Goal: Task Accomplishment & Management: Use online tool/utility

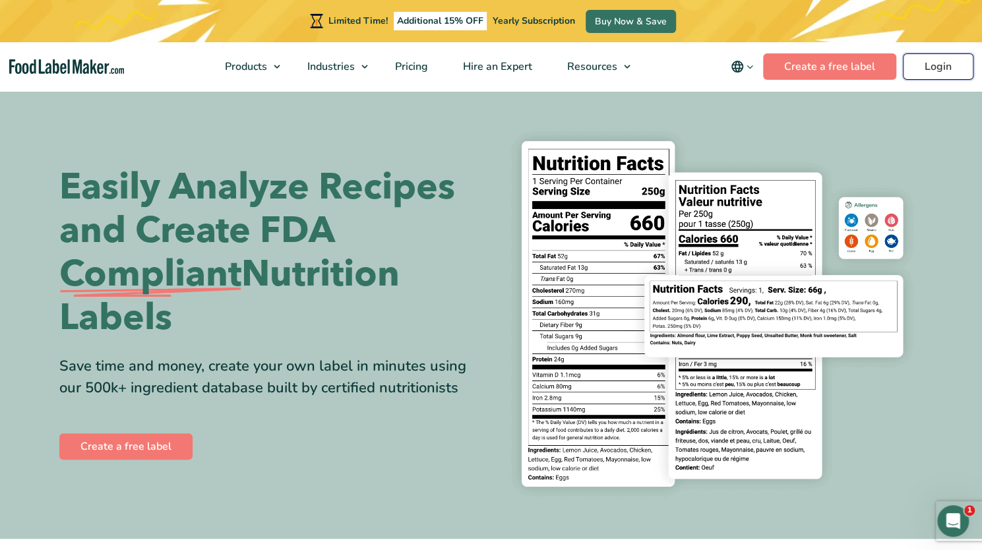
click at [934, 63] on link "Login" at bounding box center [938, 66] width 71 height 26
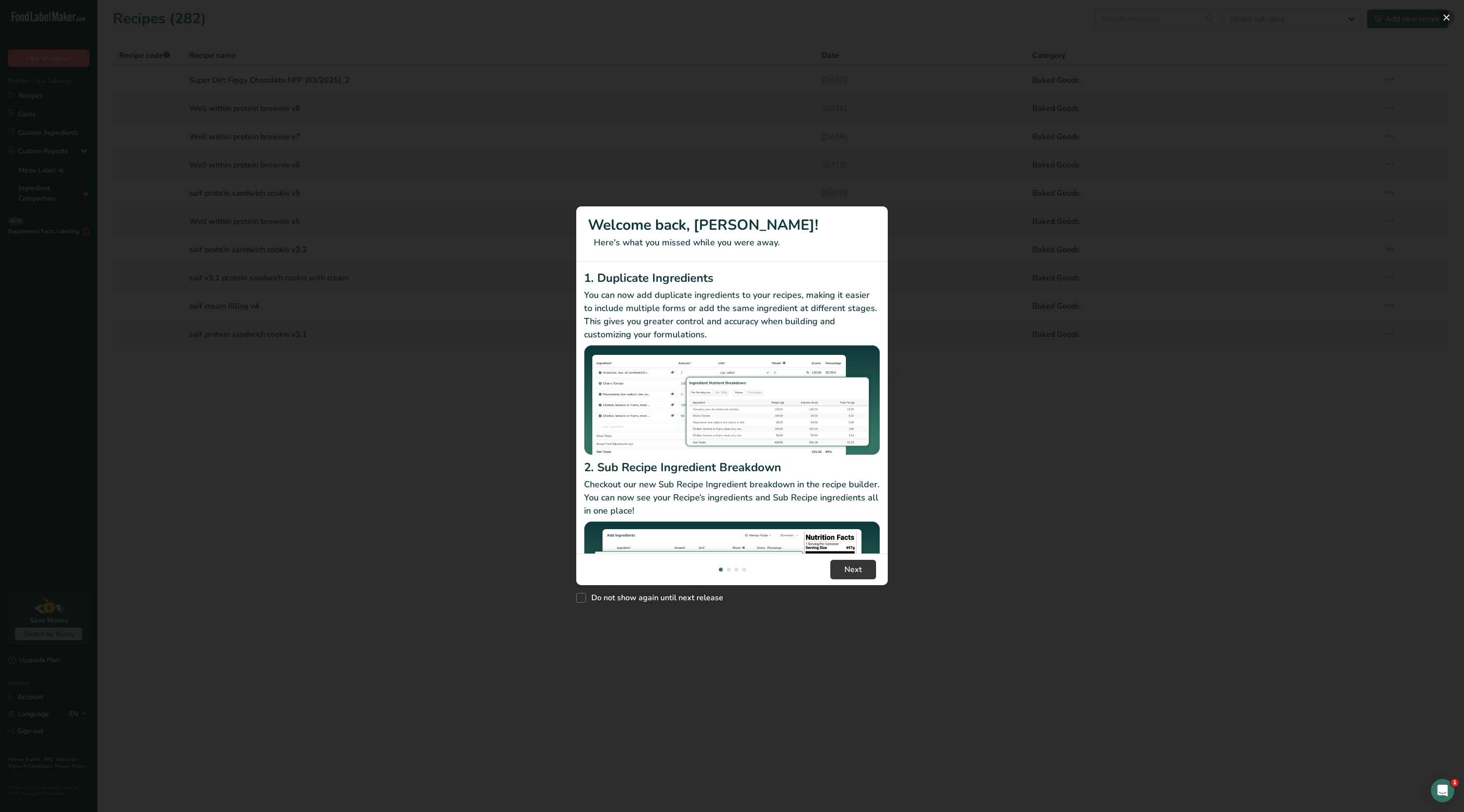
click at [1445, 21] on button "New Features" at bounding box center [1446, 17] width 16 height 16
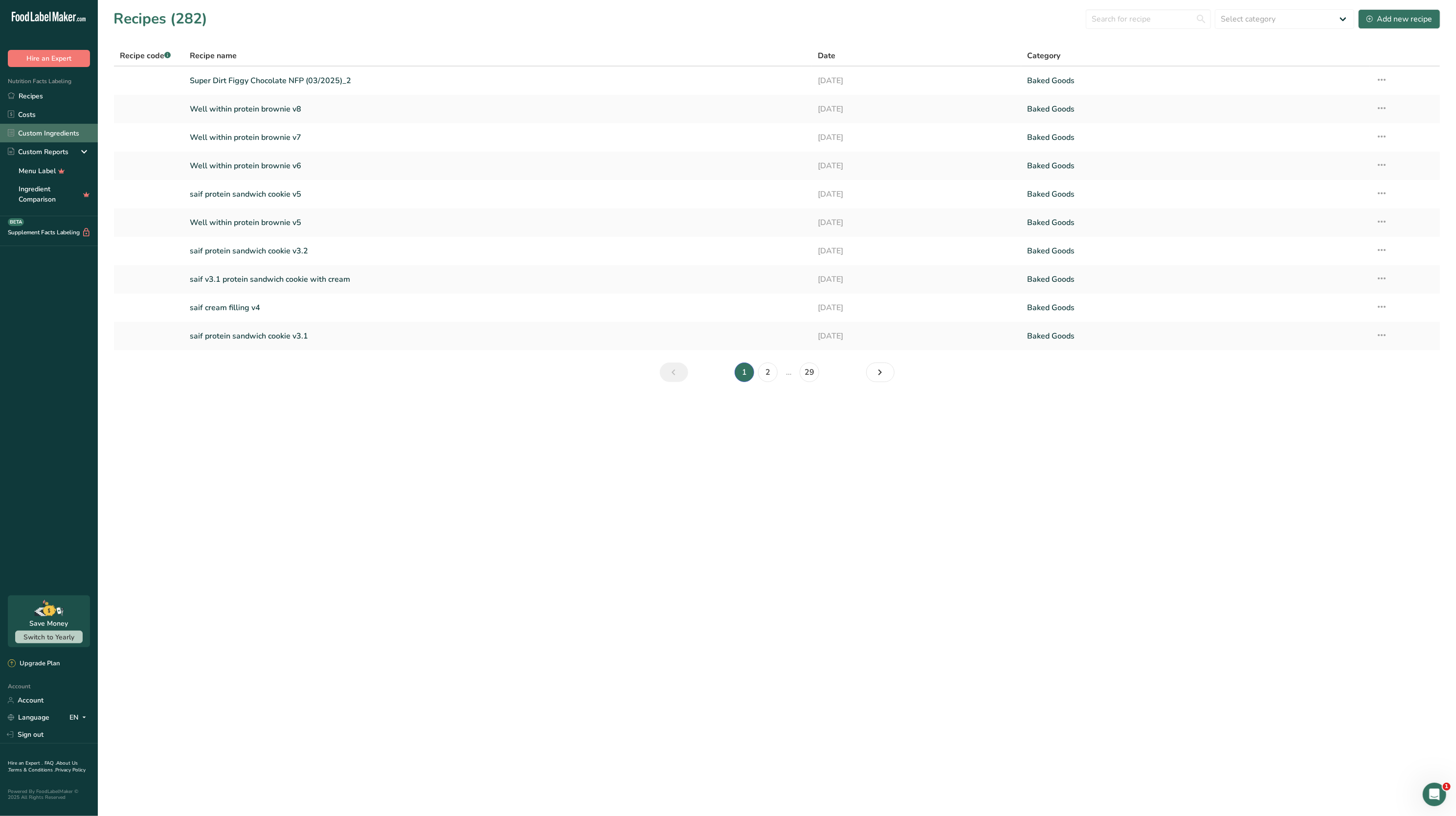
click at [36, 128] on link "Custom Ingredients" at bounding box center [49, 133] width 98 height 19
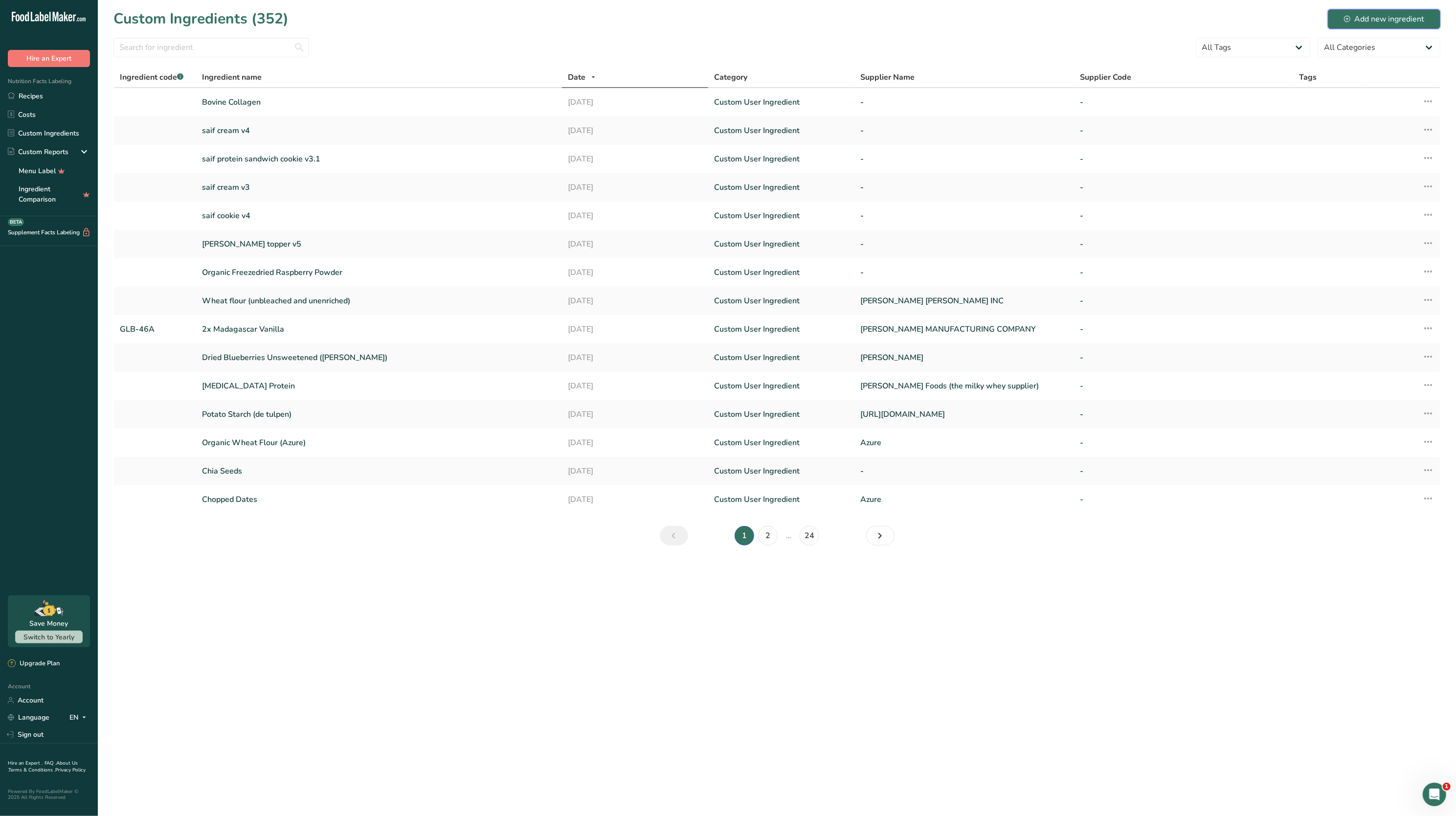
click at [1374, 19] on div "Add new ingredient" at bounding box center [1384, 19] width 80 height 12
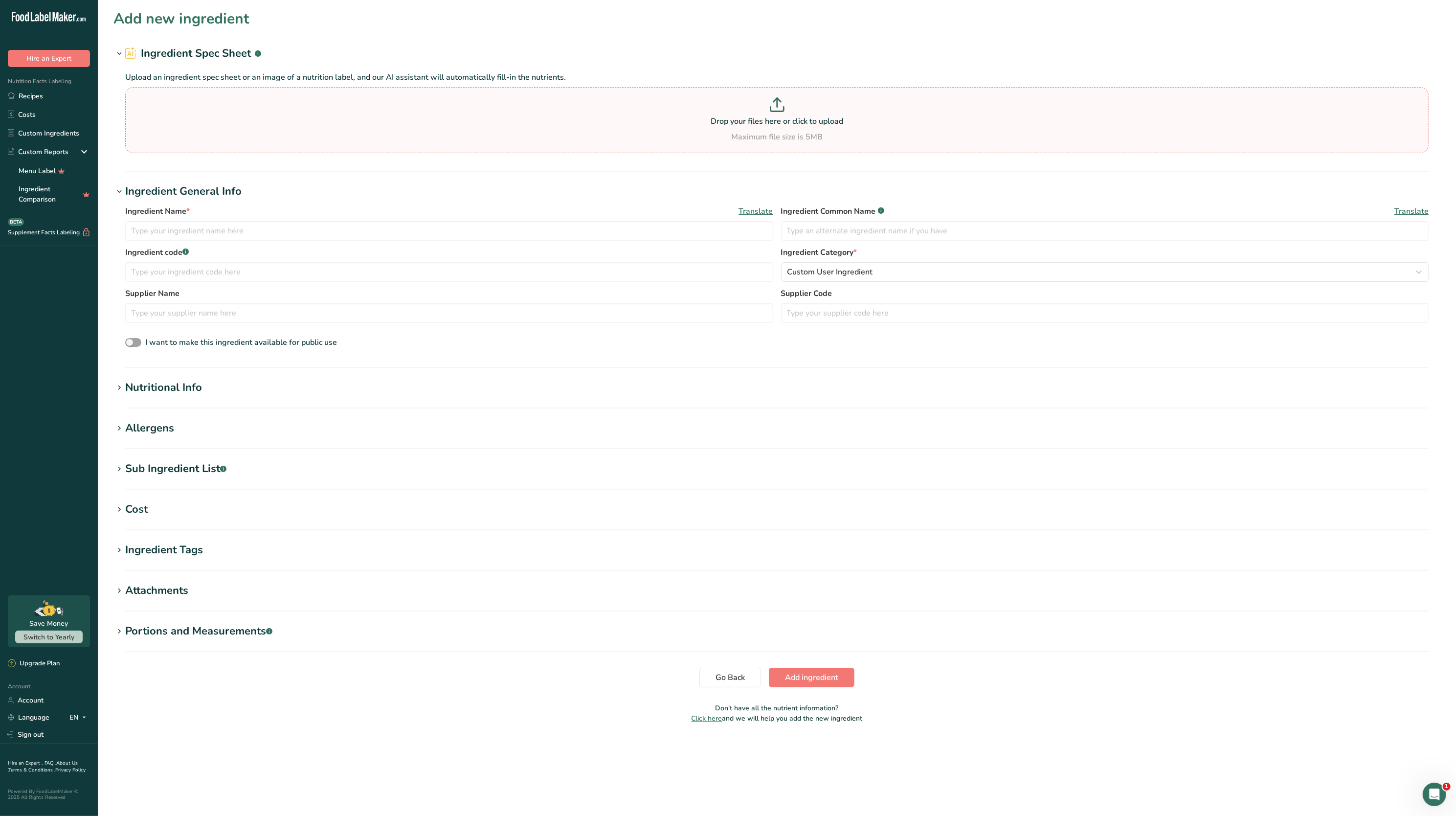
click at [760, 148] on section "Drop your files here or click to upload Maximum file size is 5MB" at bounding box center [777, 120] width 1298 height 61
click at [760, 148] on input "Drop your files here or click to upload Maximum file size is 5MB" at bounding box center [777, 119] width 1303 height 66
type input "C:\fakepath\Nutritional-Liquid Oat Extract (LOAT).pdf"
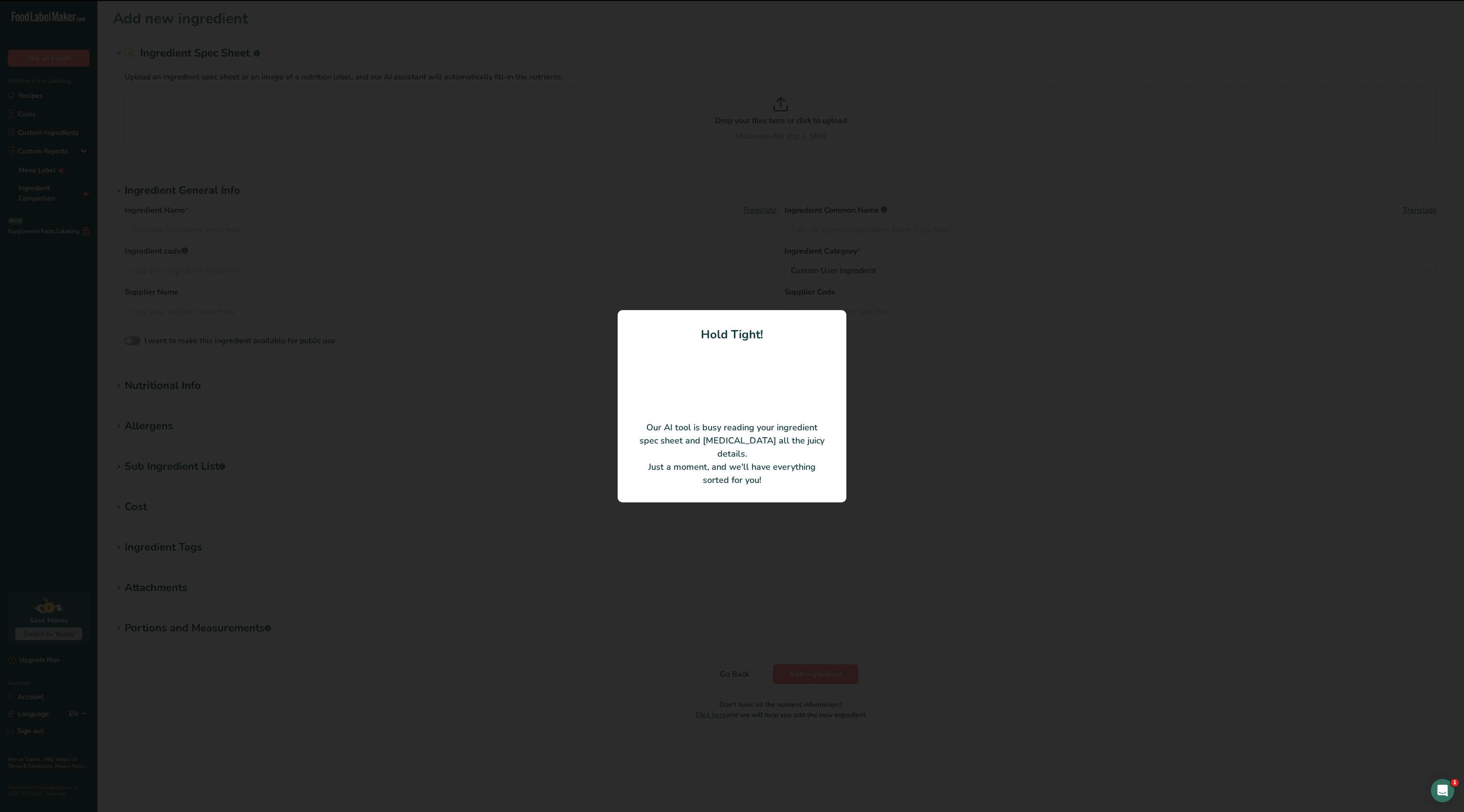
type input "Oat Extract"
type input "Malt Products Corp."
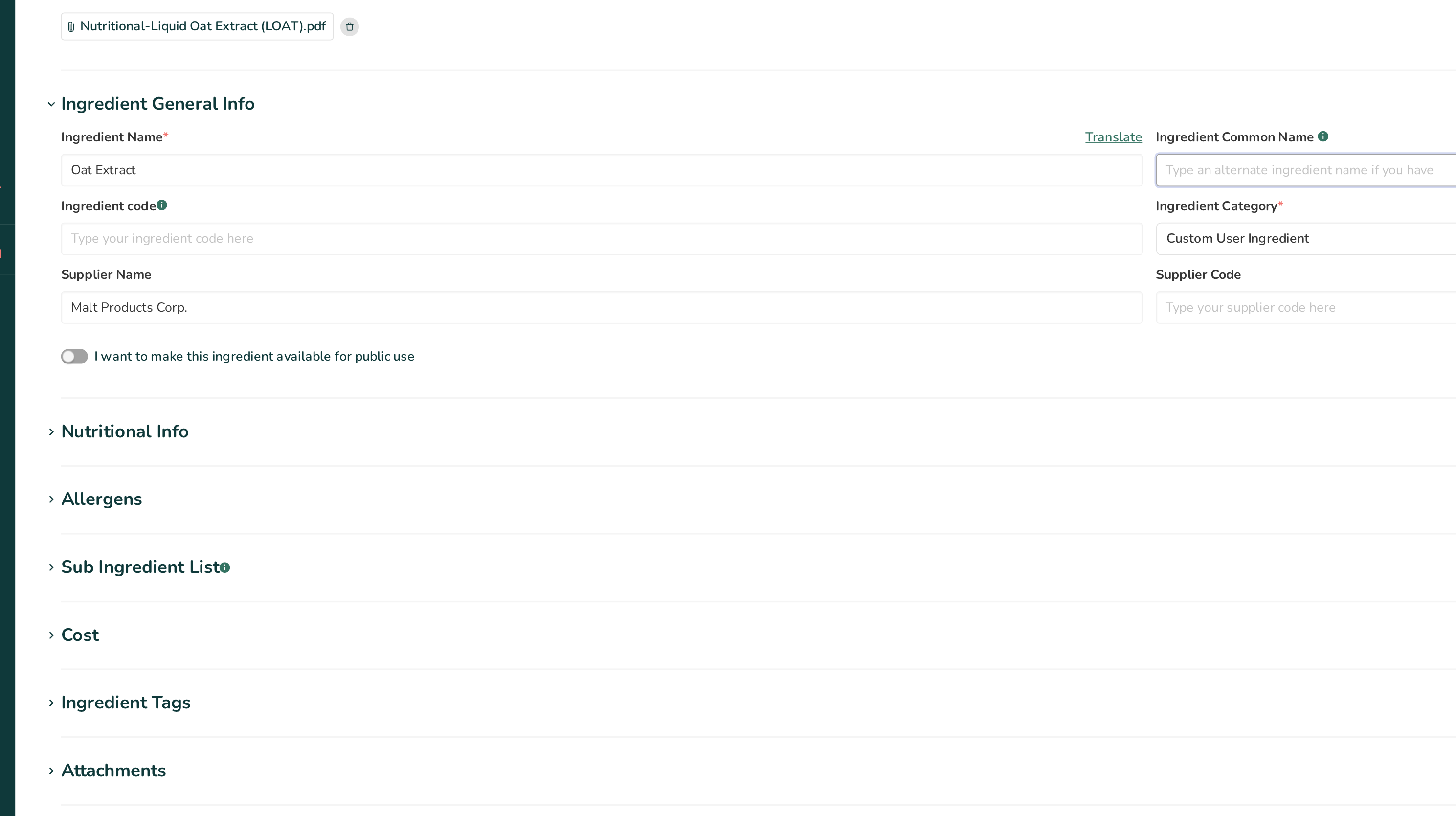
click at [833, 186] on input "text" at bounding box center [1105, 183] width 648 height 19
type input "Oats"
click at [686, 153] on div "Ingredient Name * Translate Oat Extract Ingredient Common Name .a-a{fill:#34736…" at bounding box center [777, 230] width 1327 height 156
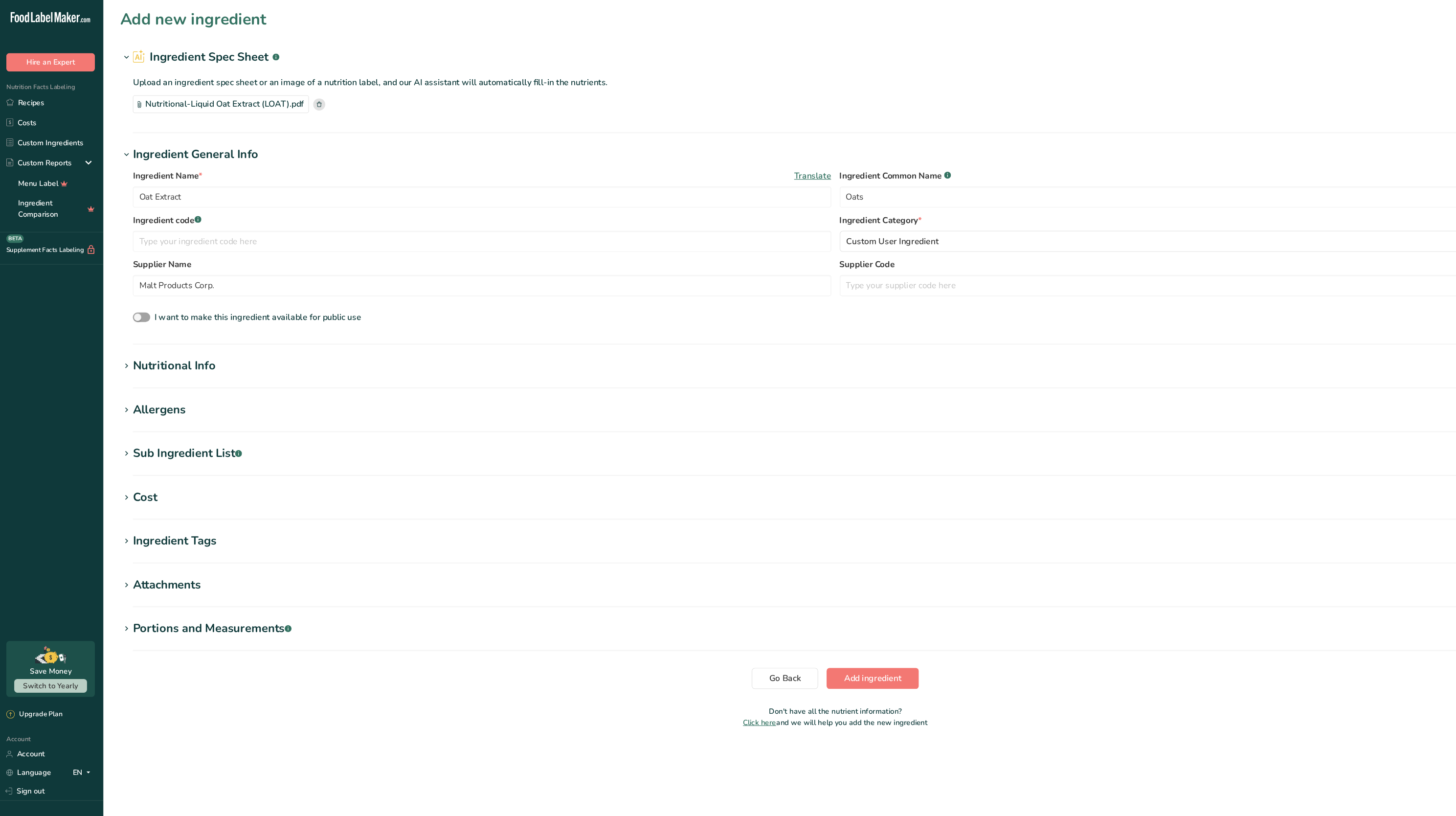
click at [156, 346] on div "Nutritional Info" at bounding box center [164, 340] width 77 height 16
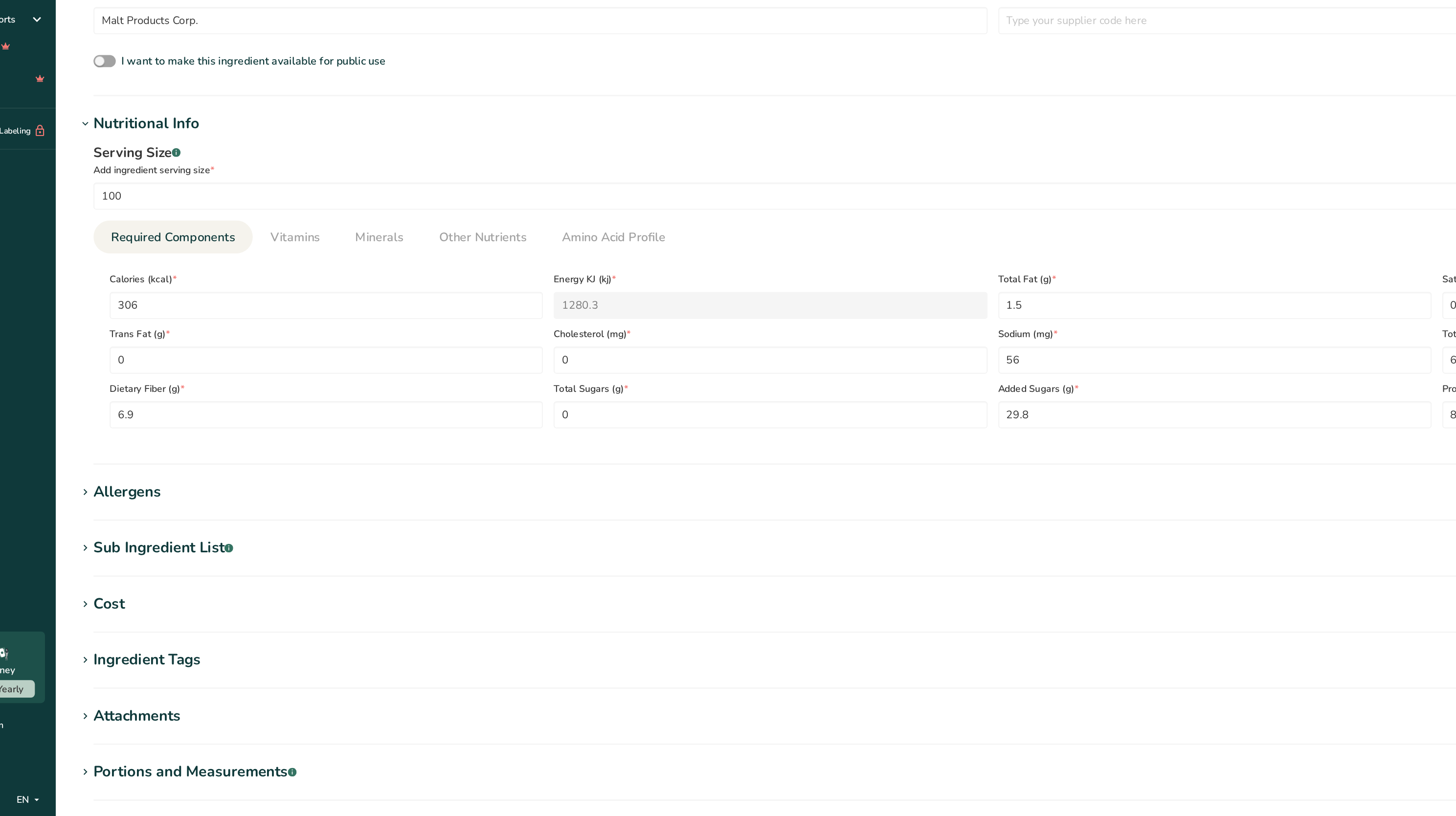
scroll to position [113, 0]
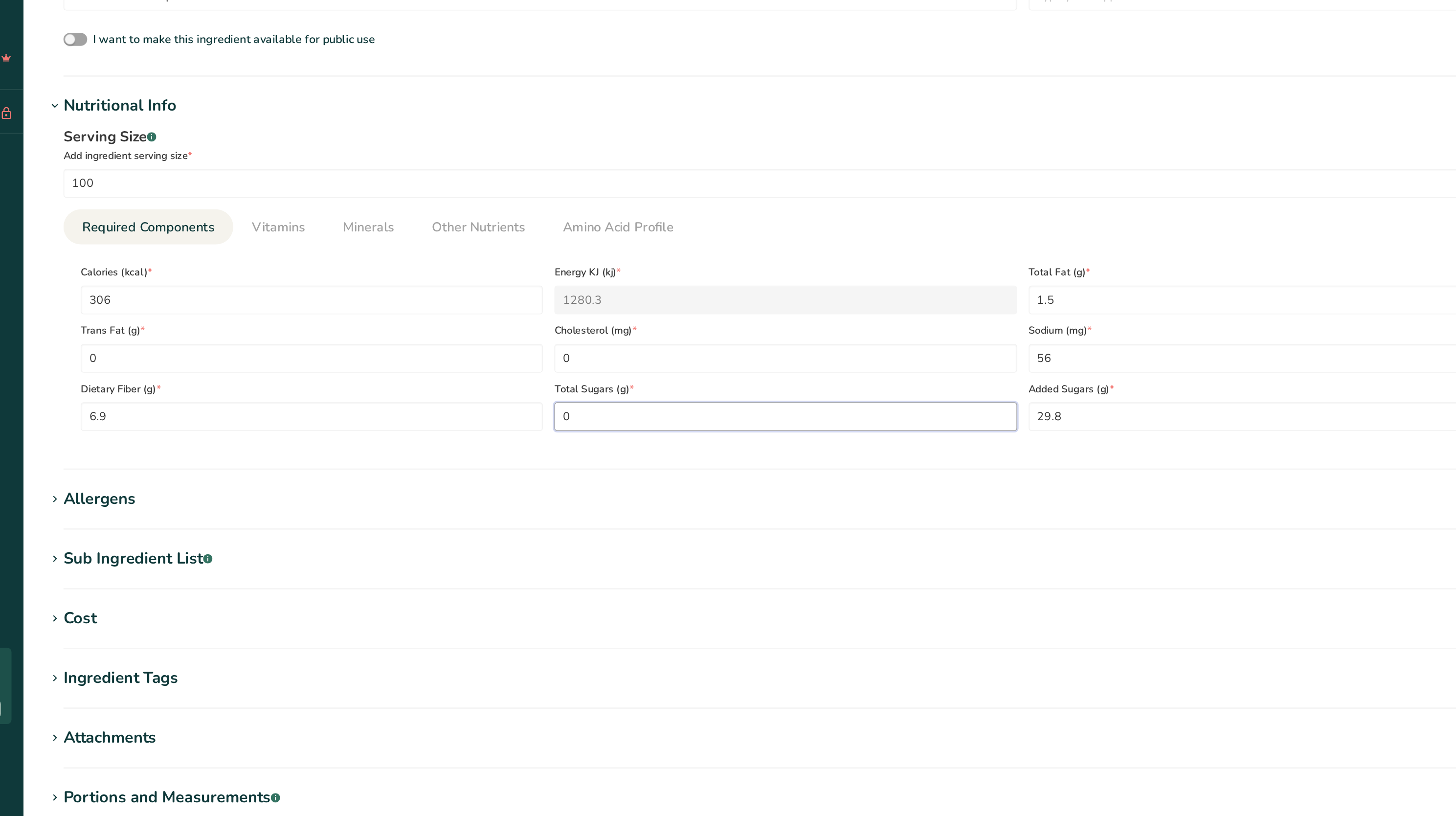
click at [504, 434] on Sugars "0" at bounding box center [615, 438] width 314 height 19
click at [504, 434] on Sugars "number" at bounding box center [615, 438] width 314 height 19
type Sugars "29.8"
click at [806, 317] on ul "Required Components Vitamins Minerals Other Nutrients Amino Acid Profile" at bounding box center [777, 309] width 1303 height 24
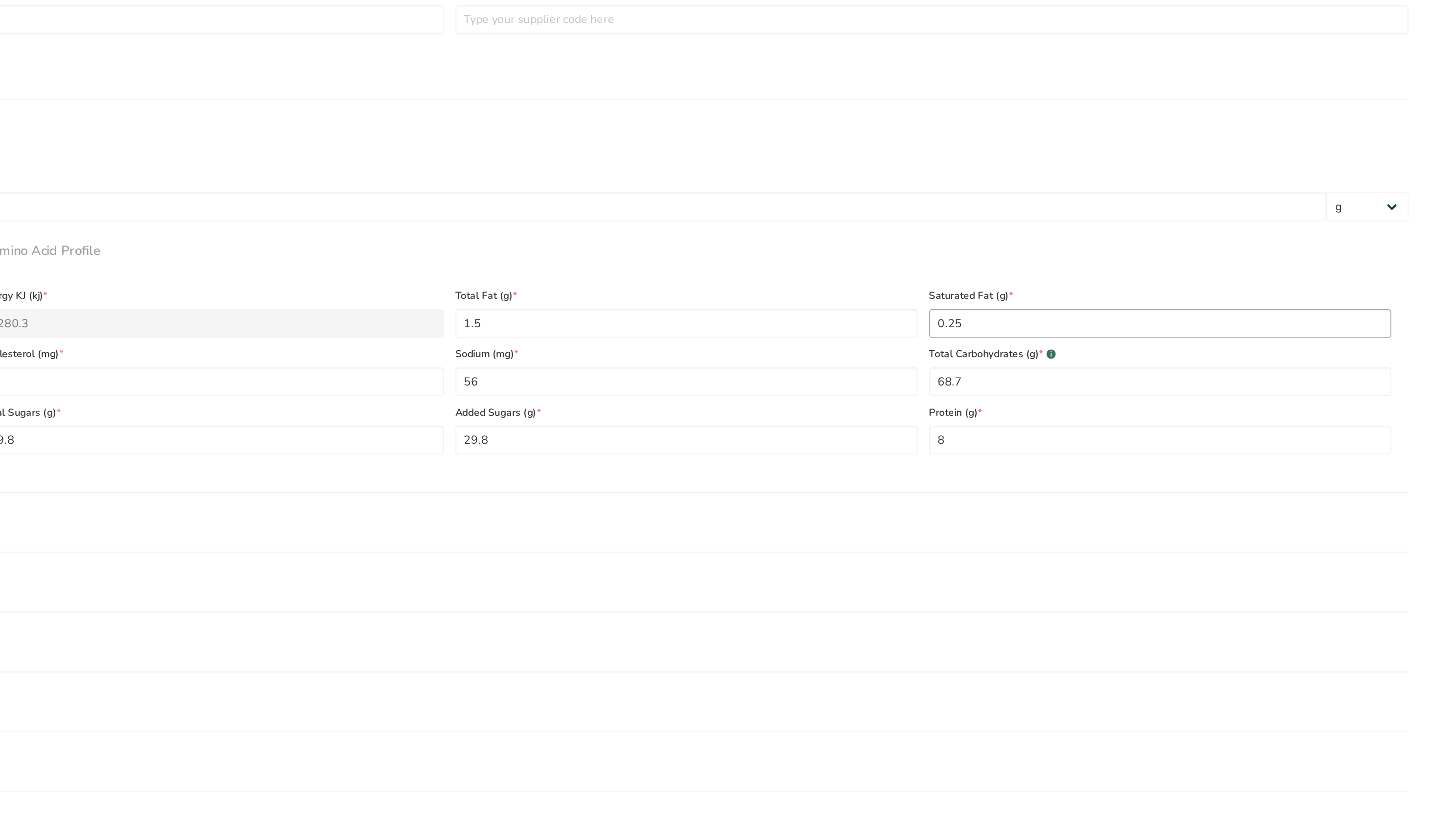
scroll to position [113, 0]
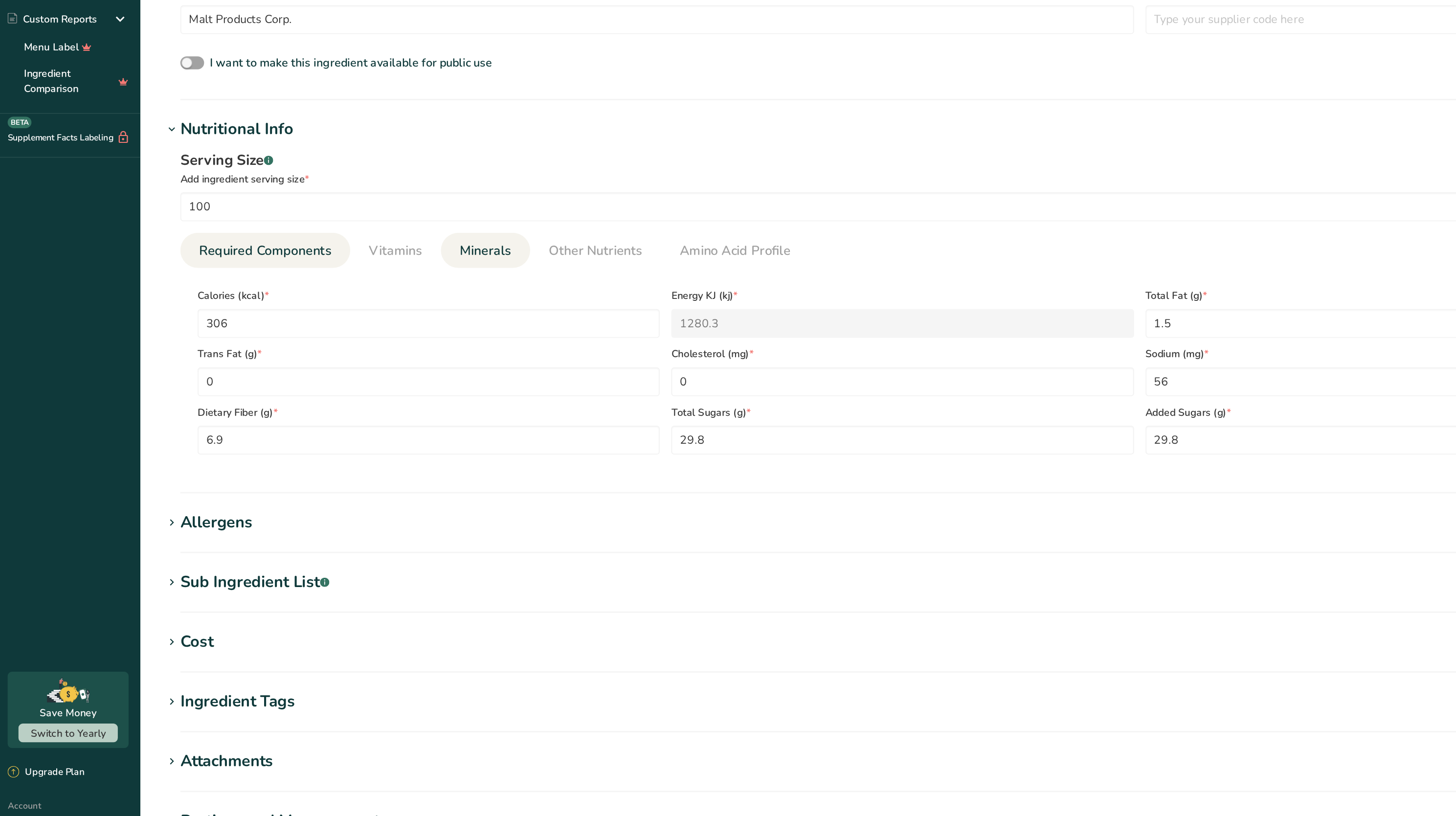
click at [311, 310] on link "Minerals" at bounding box center [332, 309] width 43 height 25
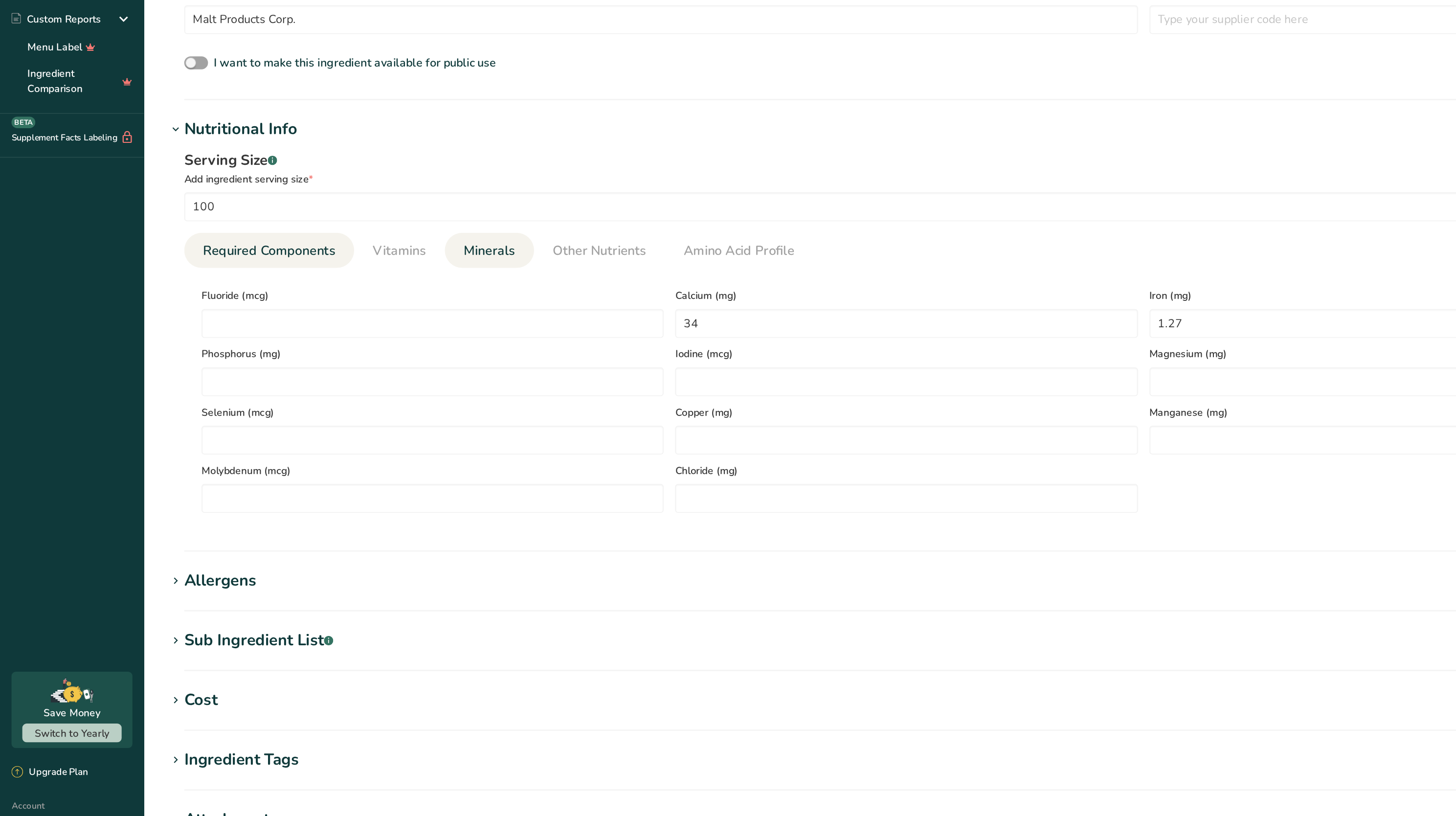
click at [208, 317] on link "Required Components" at bounding box center [183, 309] width 98 height 25
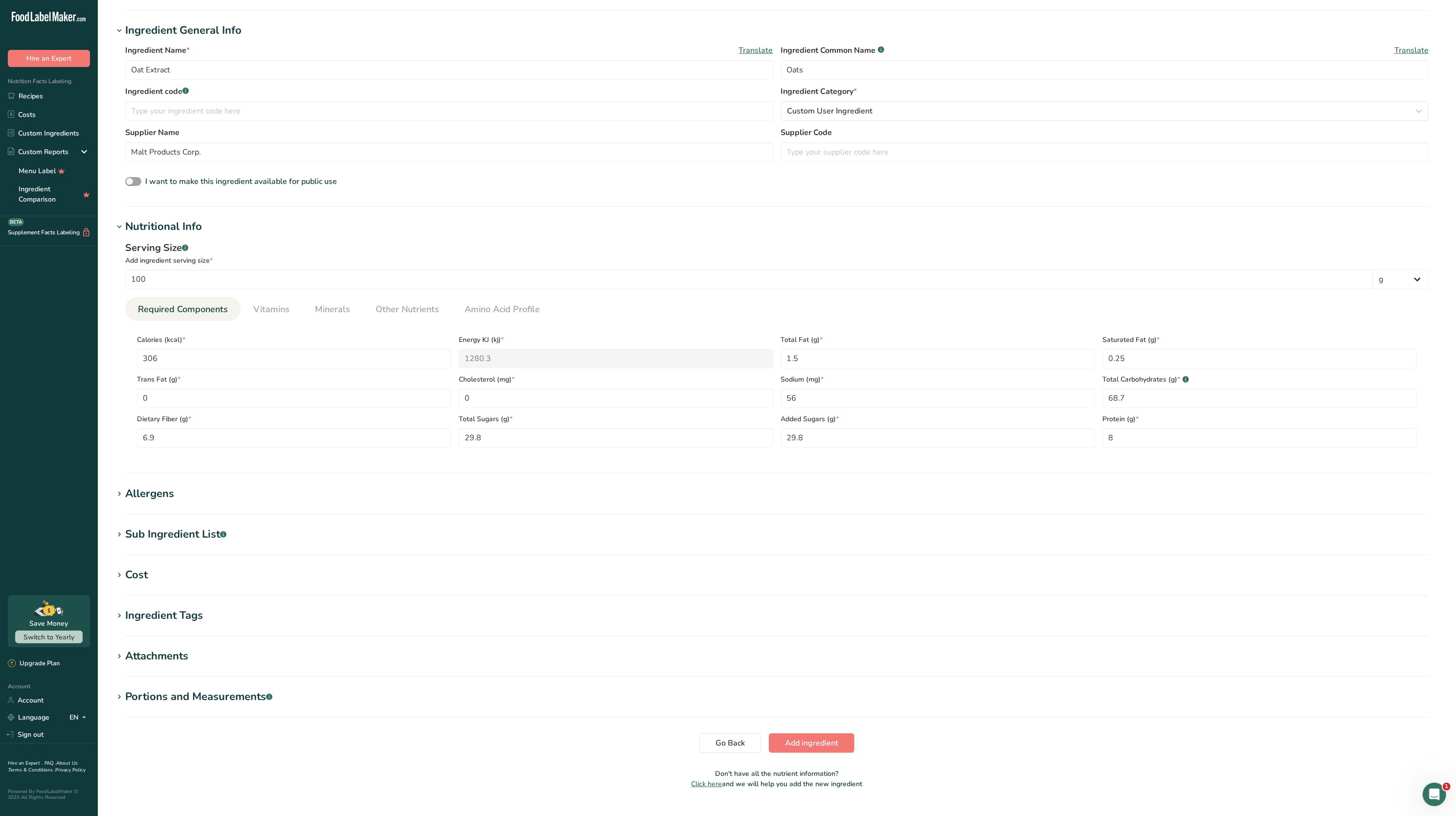
click at [128, 499] on div "Allergens" at bounding box center [150, 494] width 49 height 16
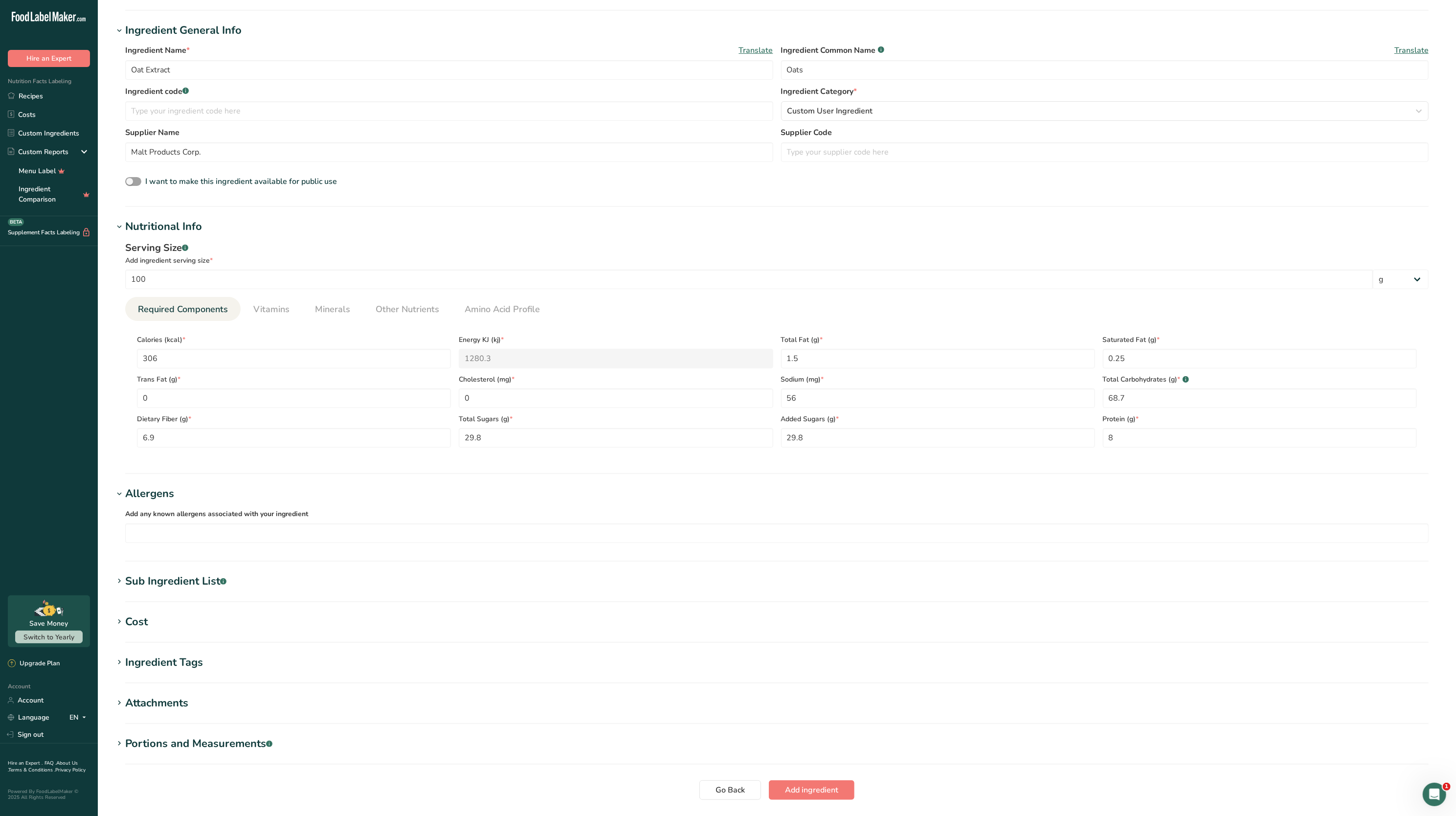
scroll to position [180, 0]
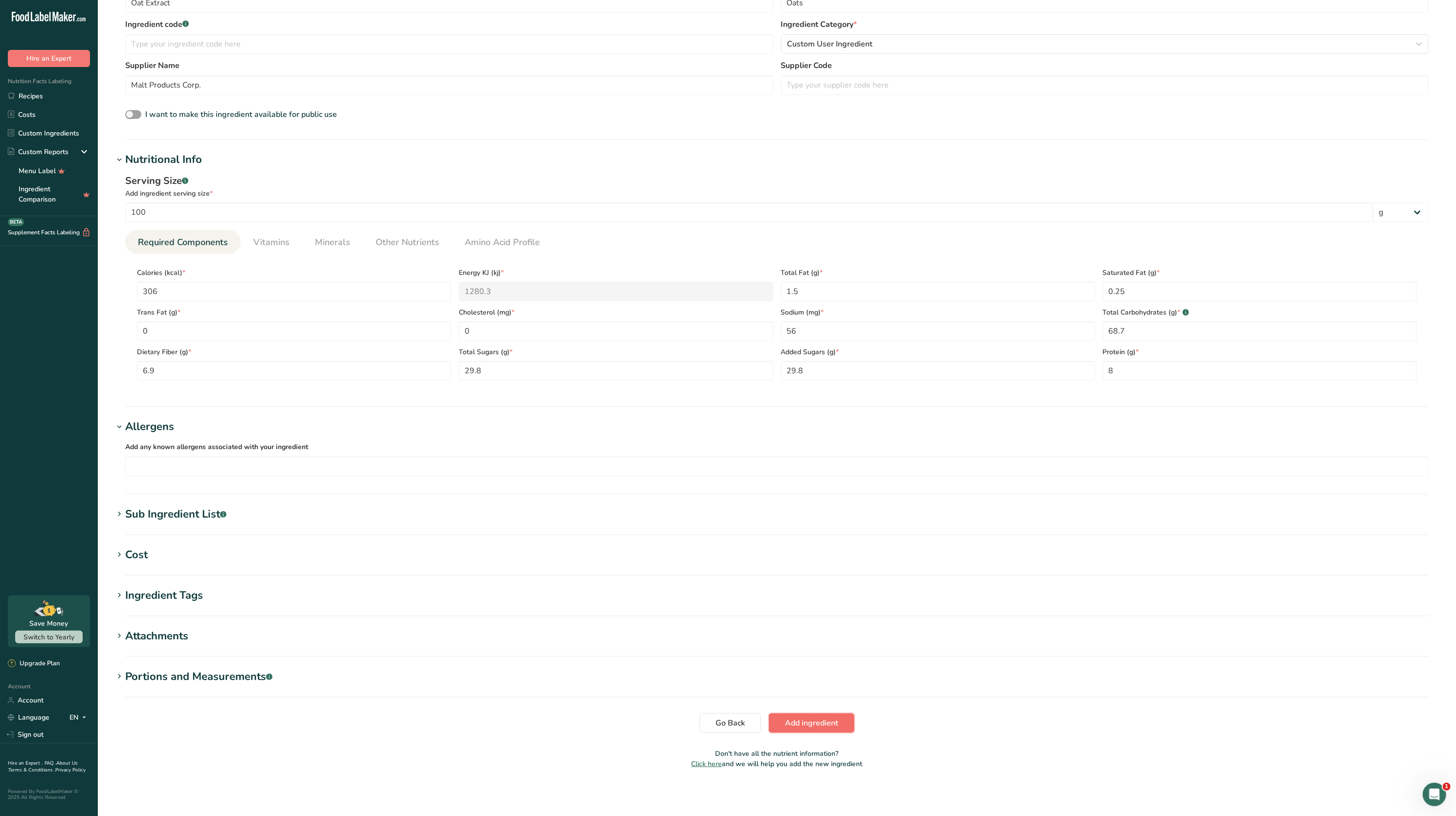
click at [797, 716] on button "Add ingredient" at bounding box center [811, 723] width 85 height 19
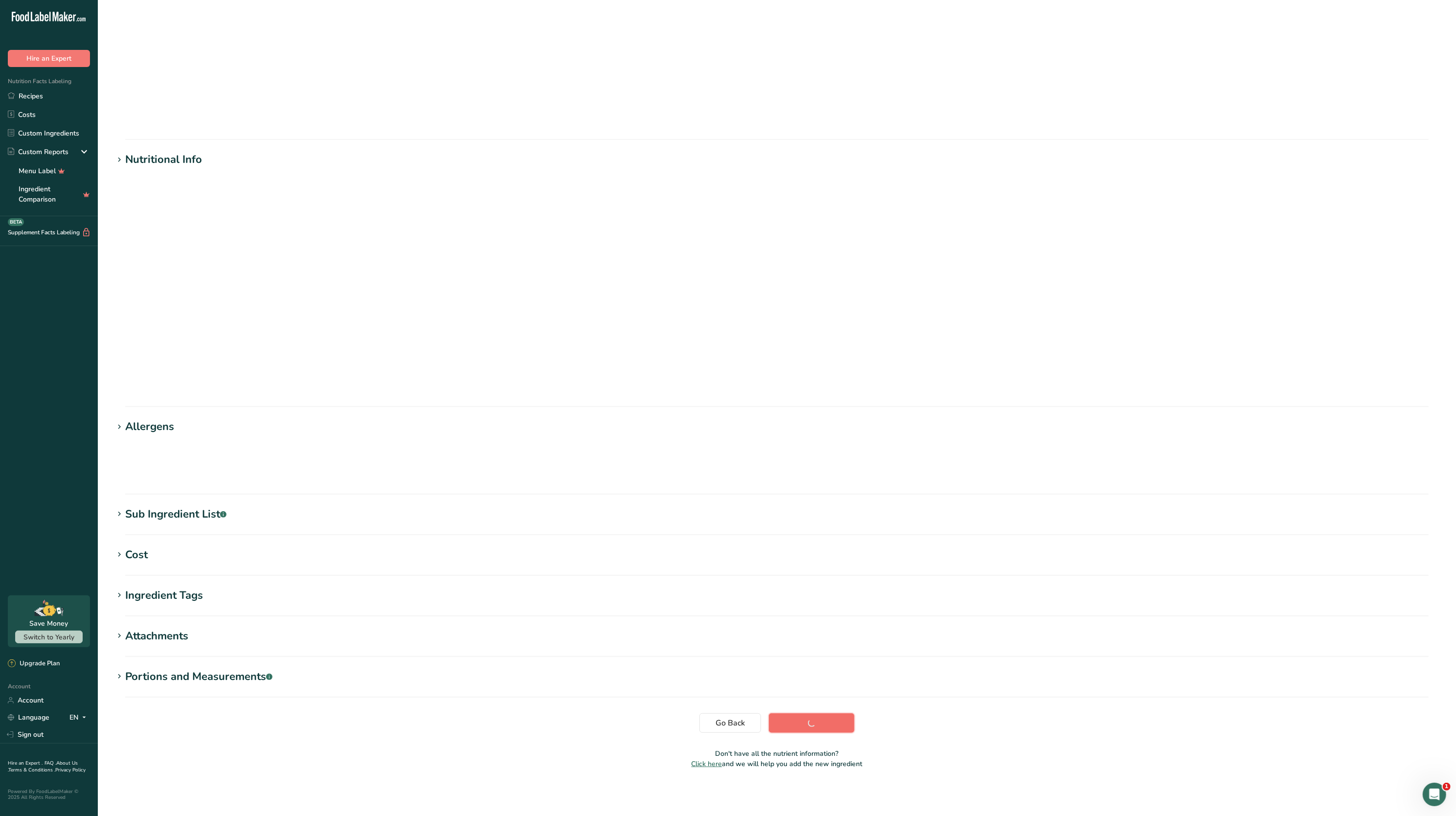
scroll to position [0, 0]
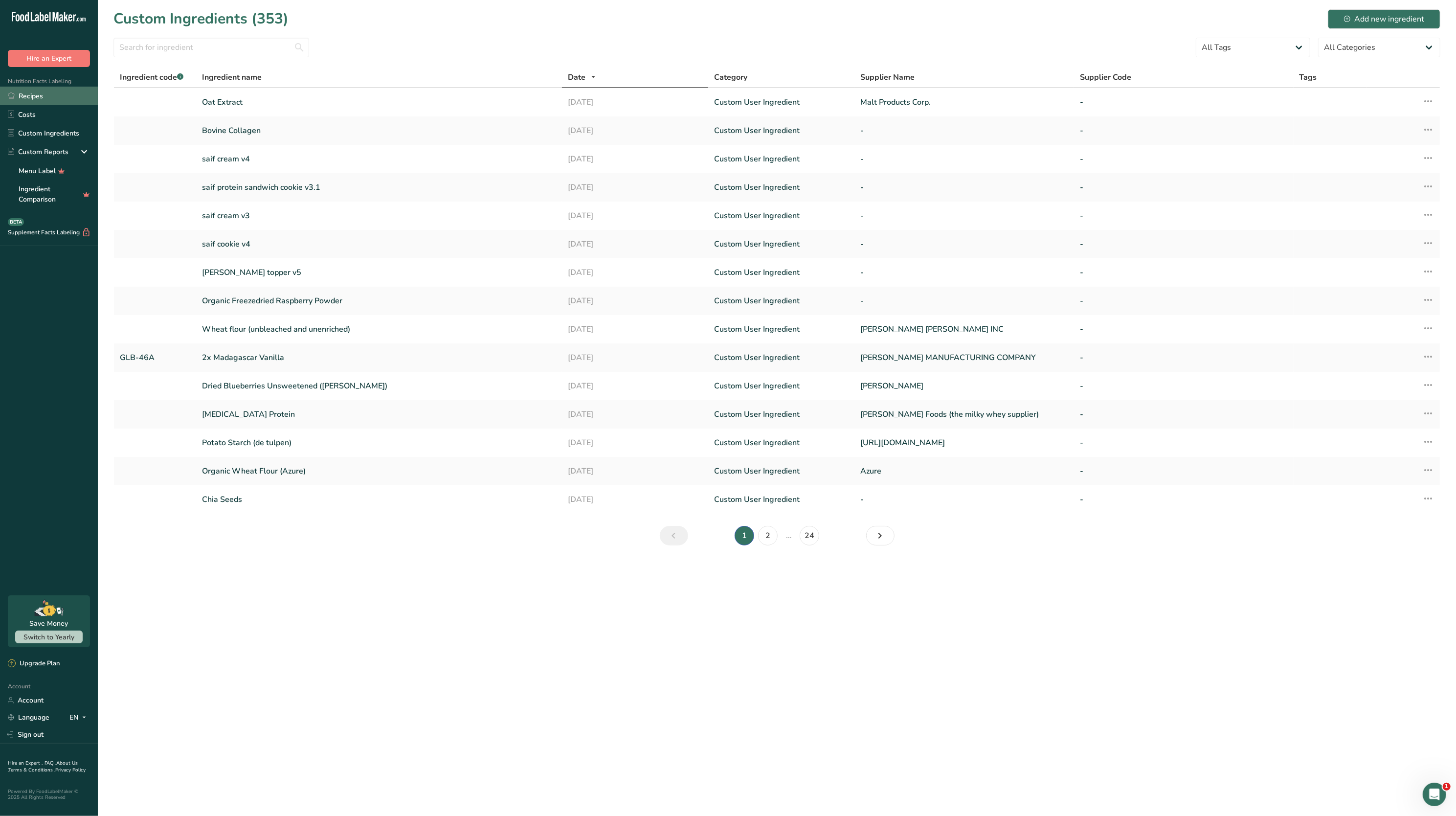
click at [34, 98] on link "Recipes" at bounding box center [49, 96] width 98 height 19
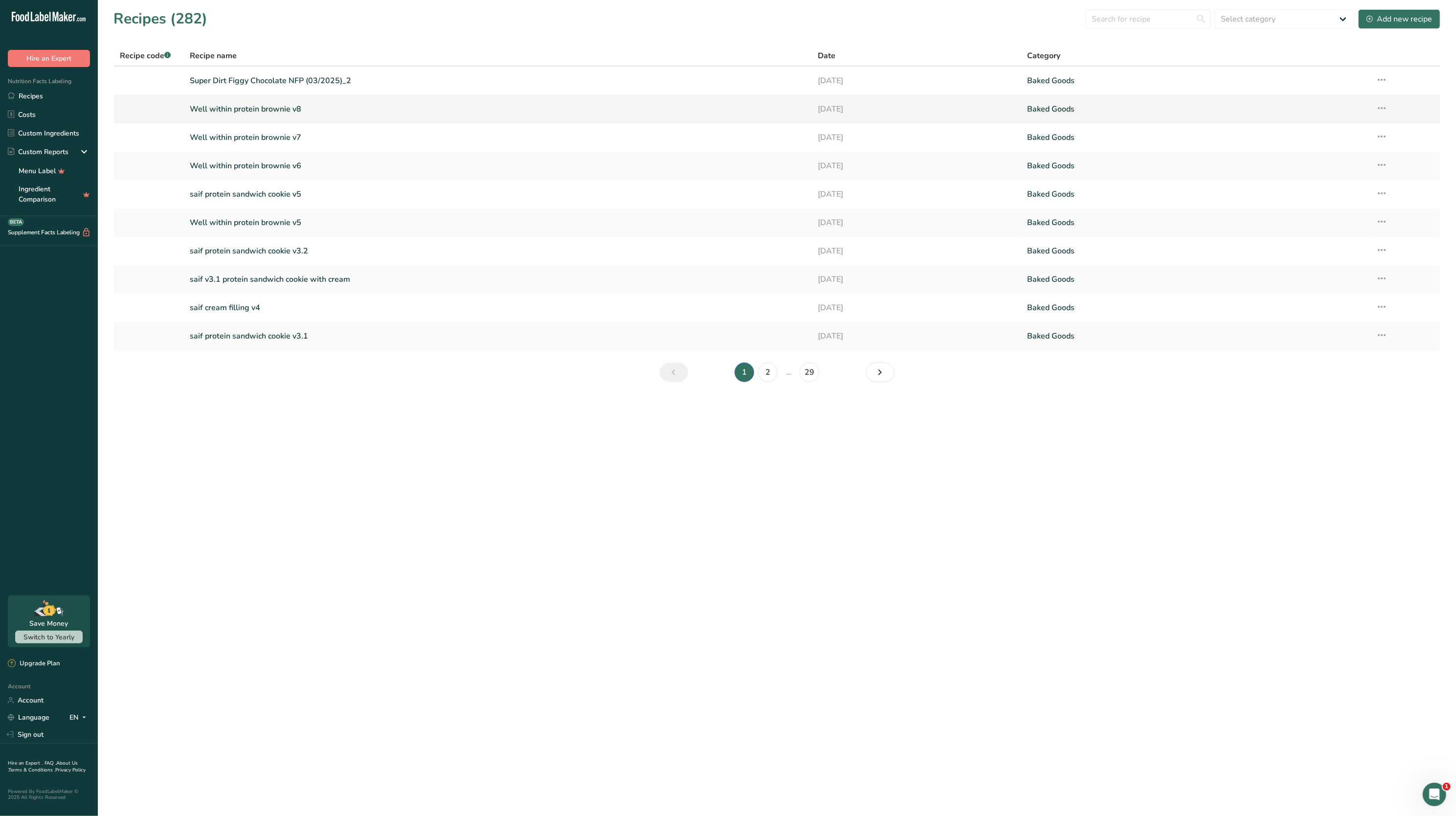
click at [1381, 107] on icon at bounding box center [1382, 108] width 12 height 18
click at [1344, 173] on div "Duplicate Recipe" at bounding box center [1314, 177] width 132 height 11
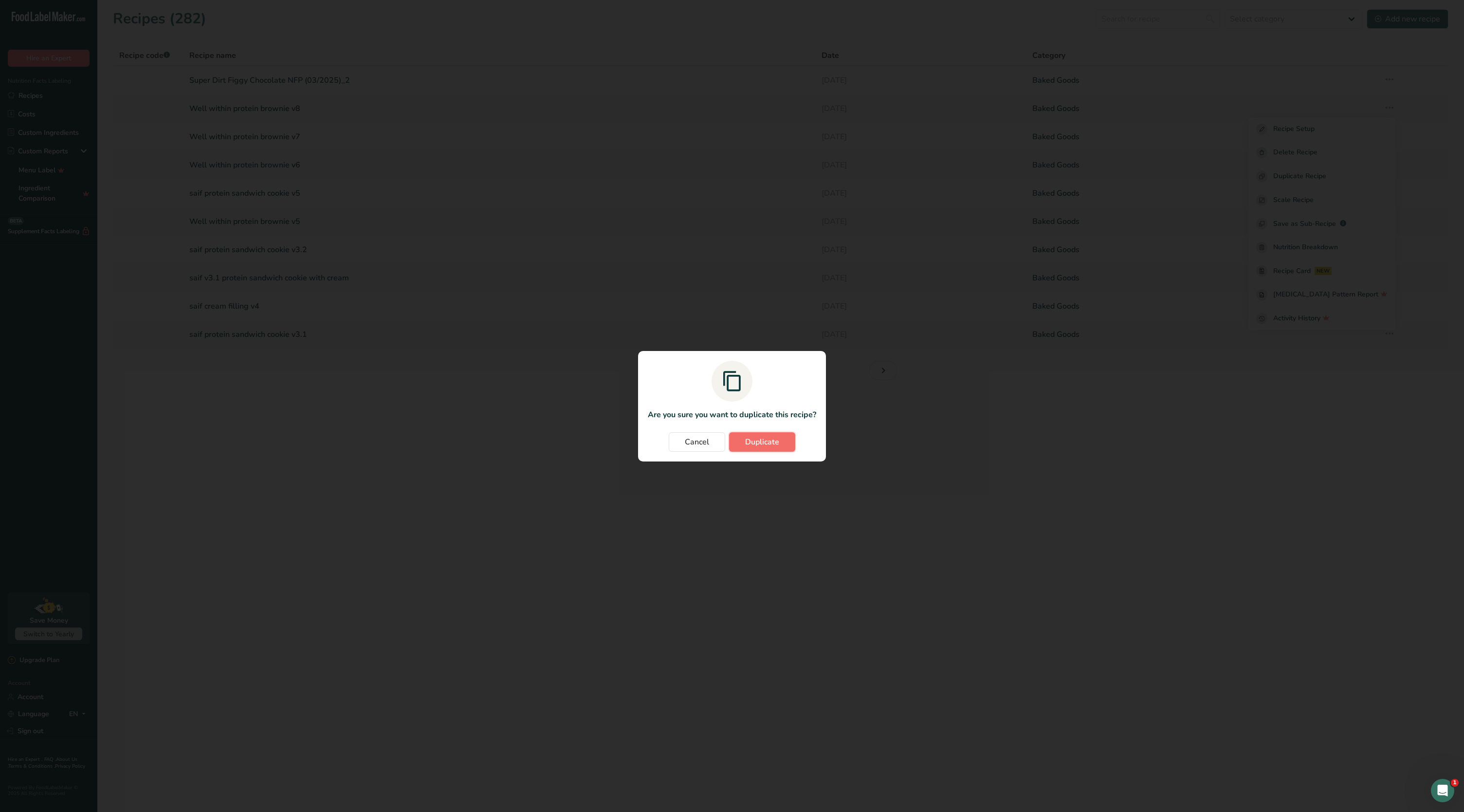
click at [758, 445] on span "Duplicate" at bounding box center [762, 442] width 34 height 12
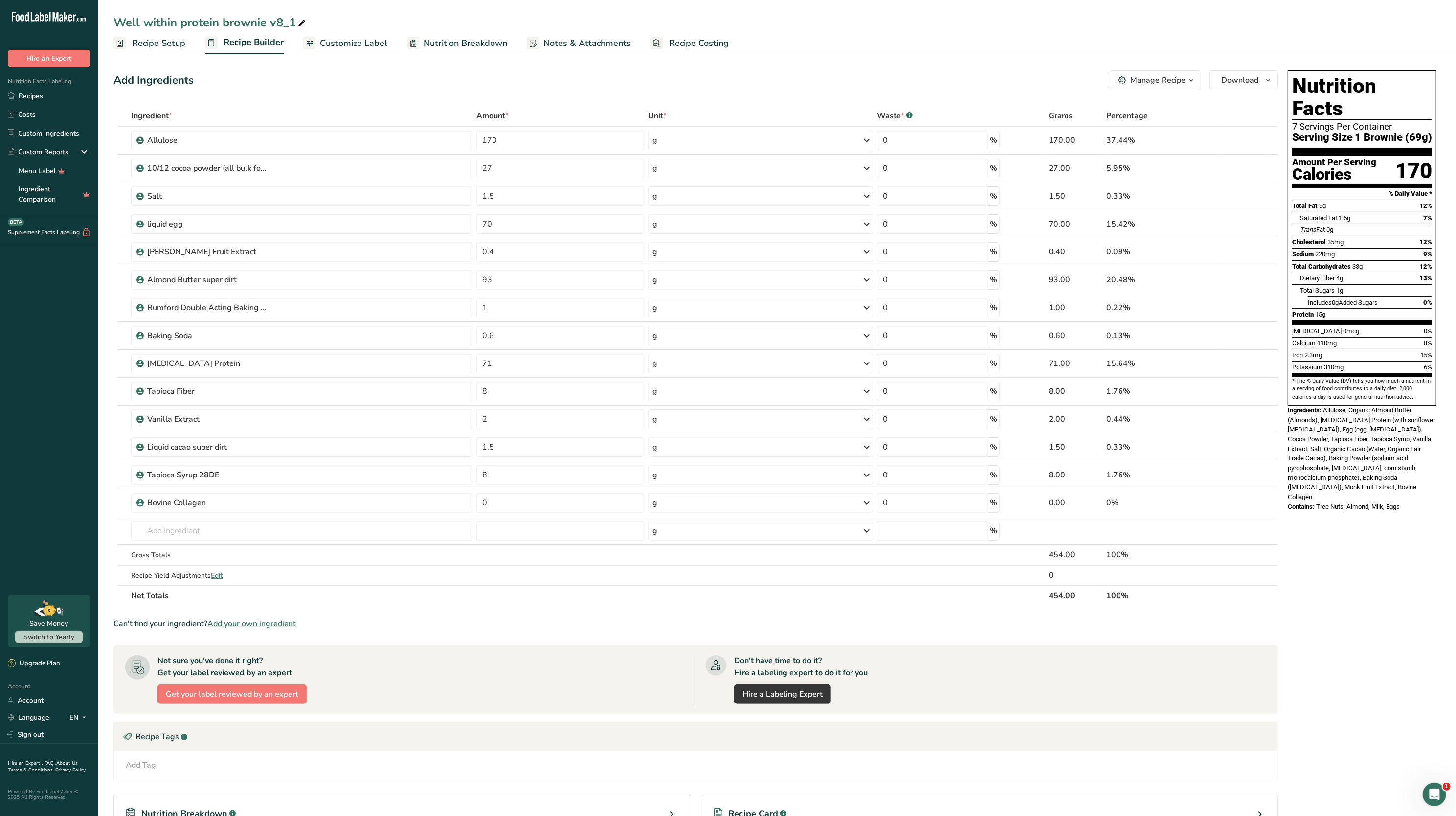
click at [303, 24] on icon at bounding box center [302, 23] width 9 height 13
type input "Well within protein brownie v9"
click at [325, 74] on div "Add Ingredients Manage Recipe Delete Recipe Duplicate Recipe Scale Recipe Save …" at bounding box center [696, 80] width 1165 height 19
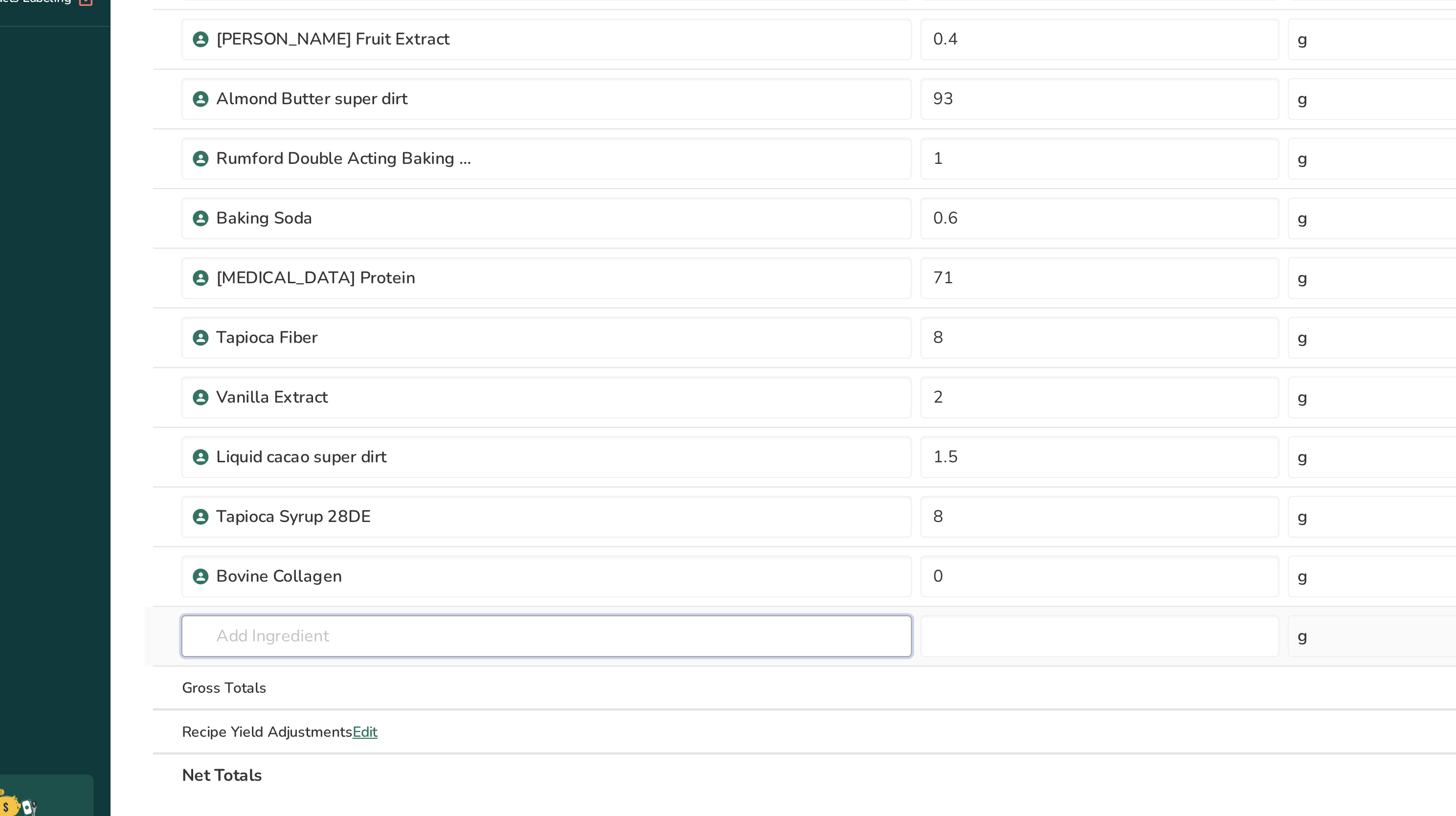
click at [200, 524] on input "text" at bounding box center [302, 530] width 341 height 19
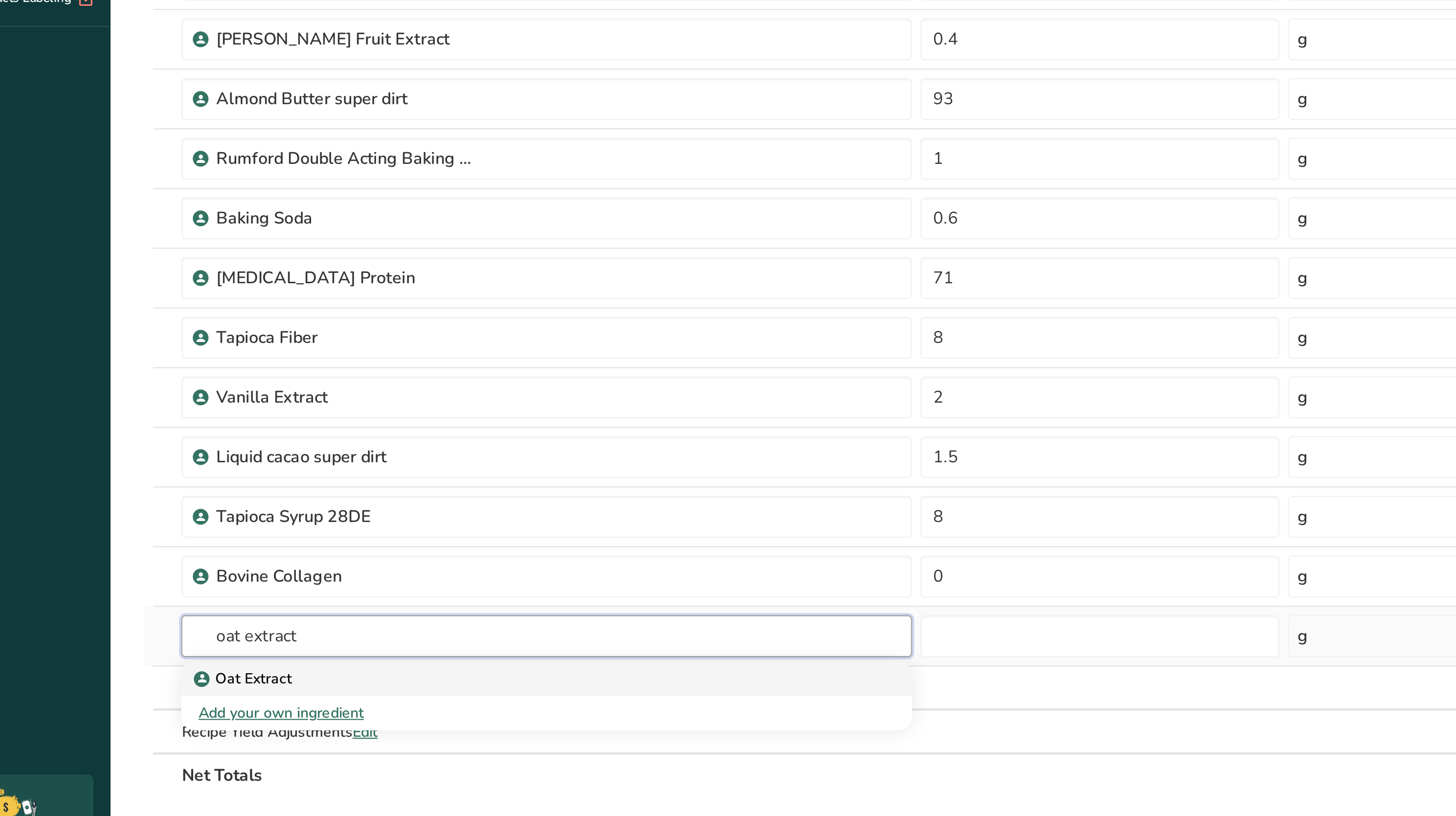
type input "oat extract"
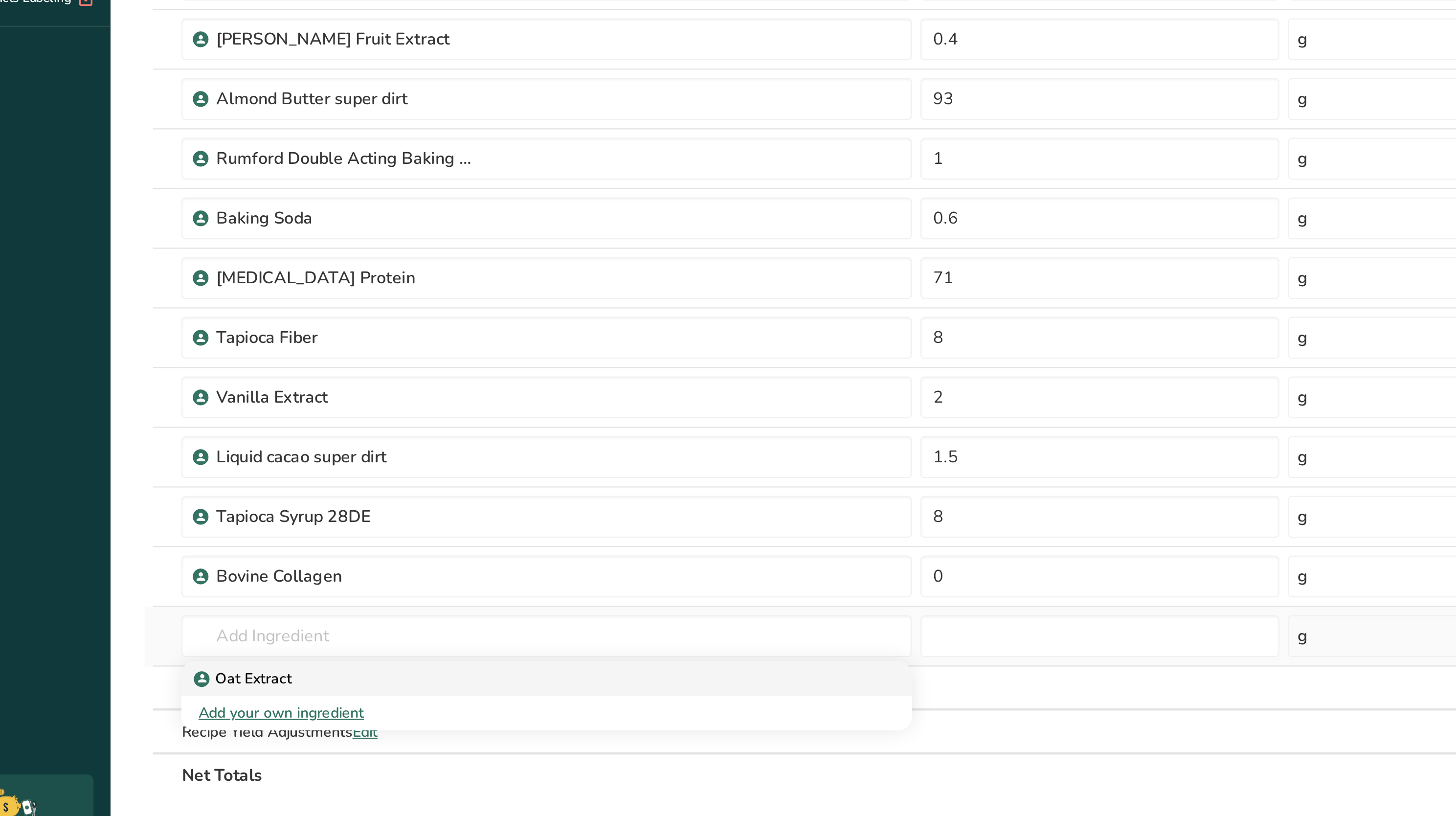
click at [208, 553] on div "Oat Extract" at bounding box center [294, 550] width 310 height 10
type input "Oat Extract"
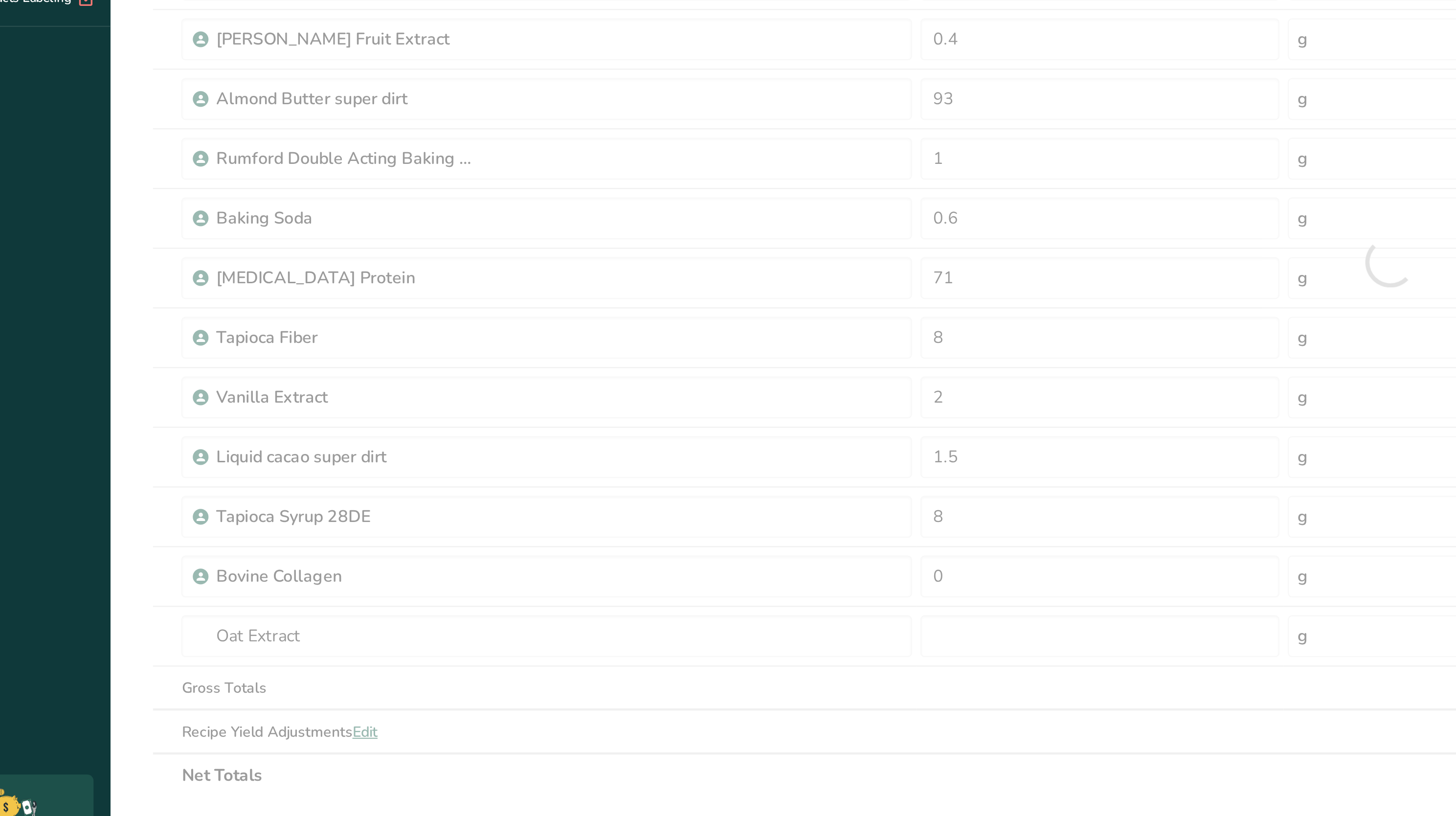
type input "0"
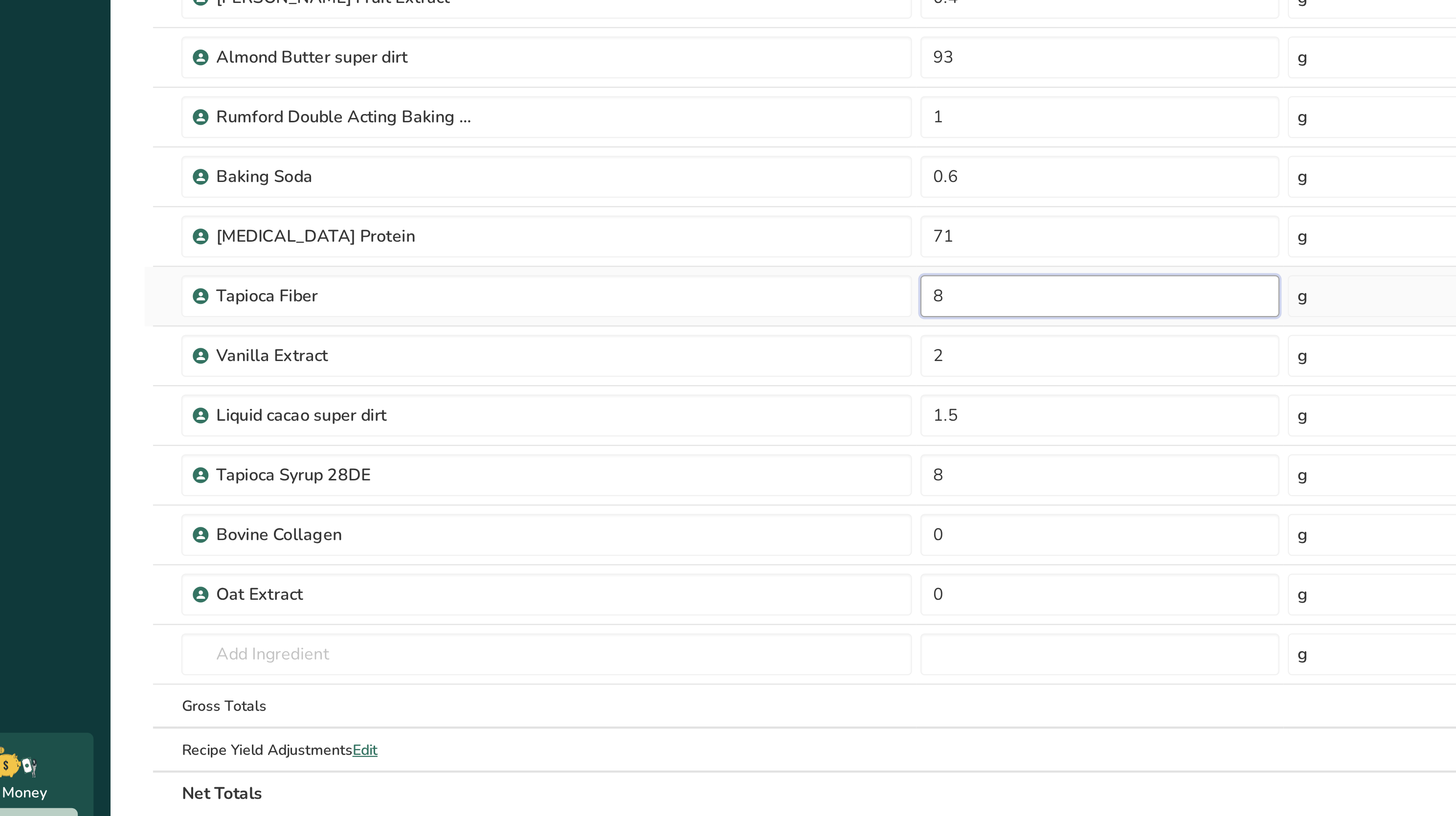
click at [501, 392] on input "8" at bounding box center [560, 391] width 168 height 19
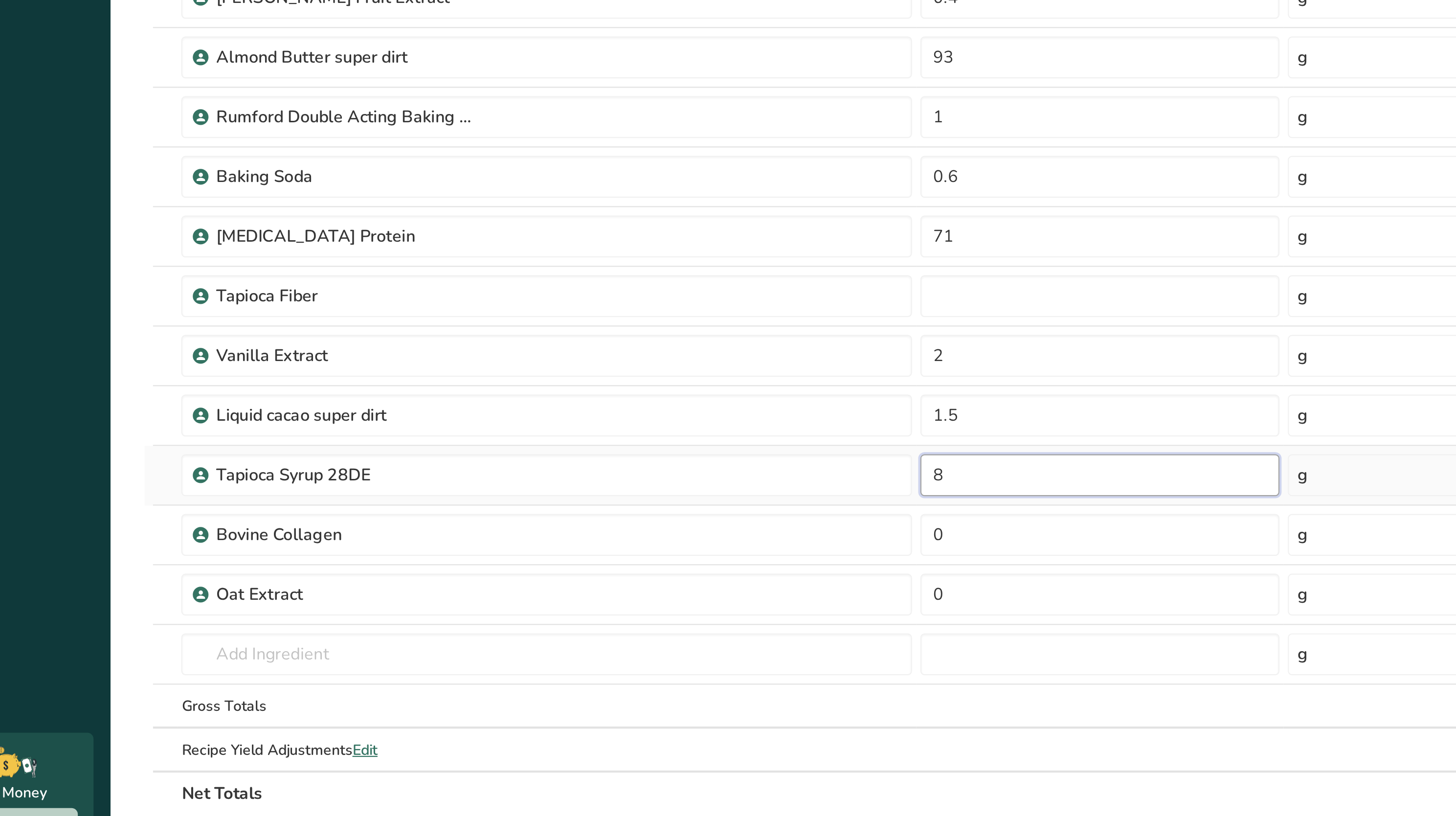
type input "0"
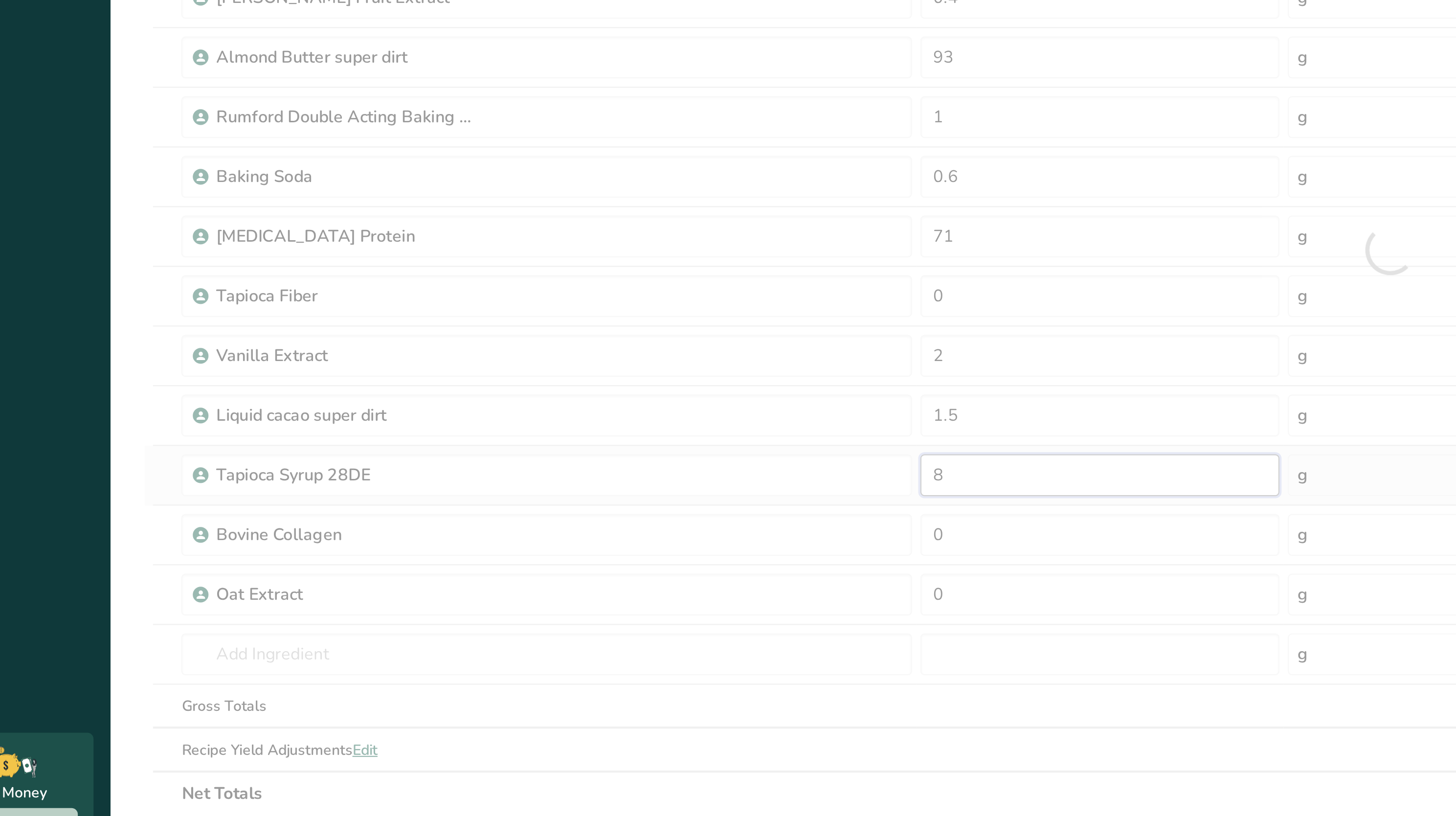
click at [513, 477] on div "Ingredient * Amount * Unit * Waste * .a-a{fill:#347362;}.b-a{fill:#fff;} Grams …" at bounding box center [696, 369] width 1165 height 528
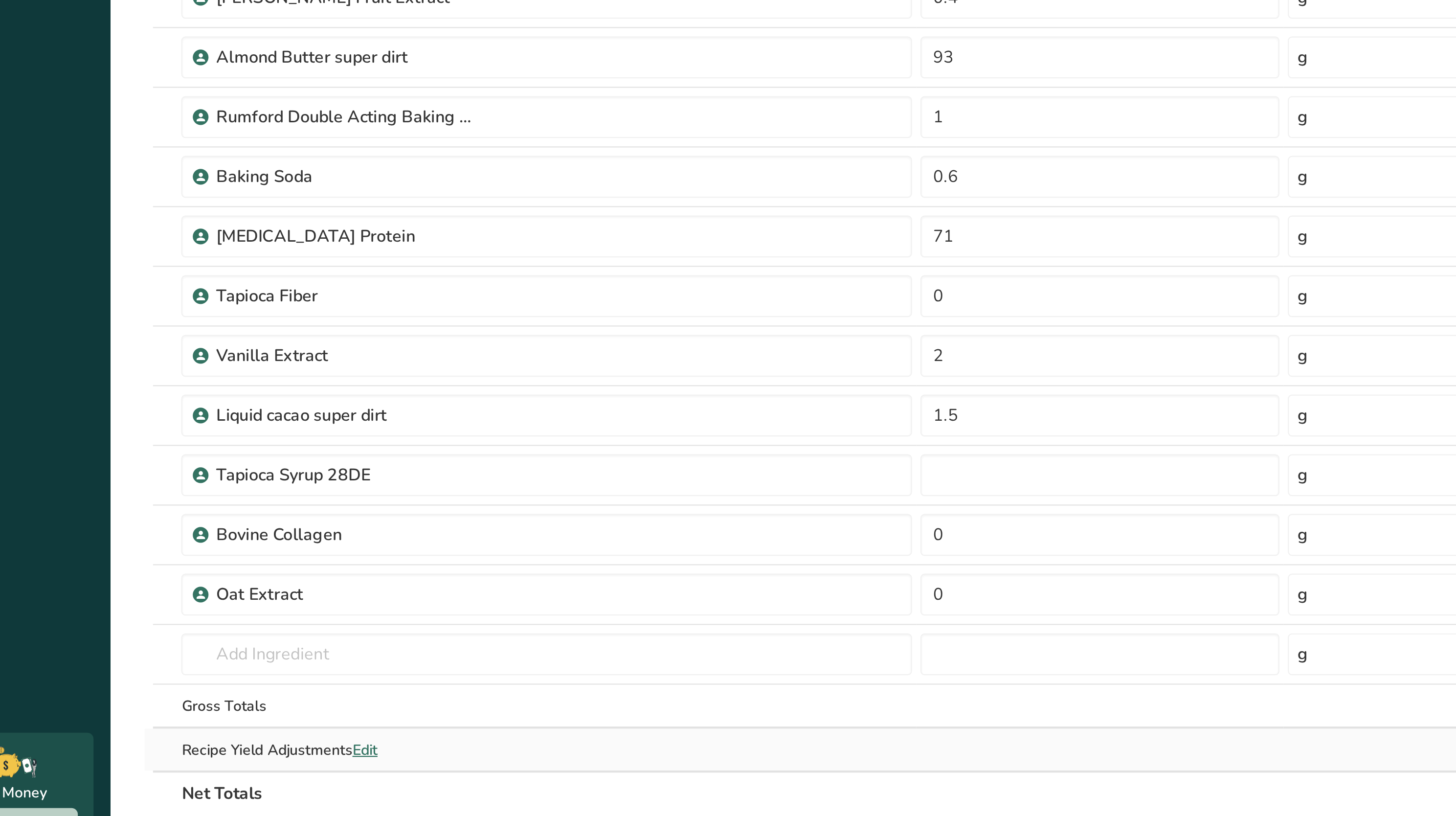
type input "0"
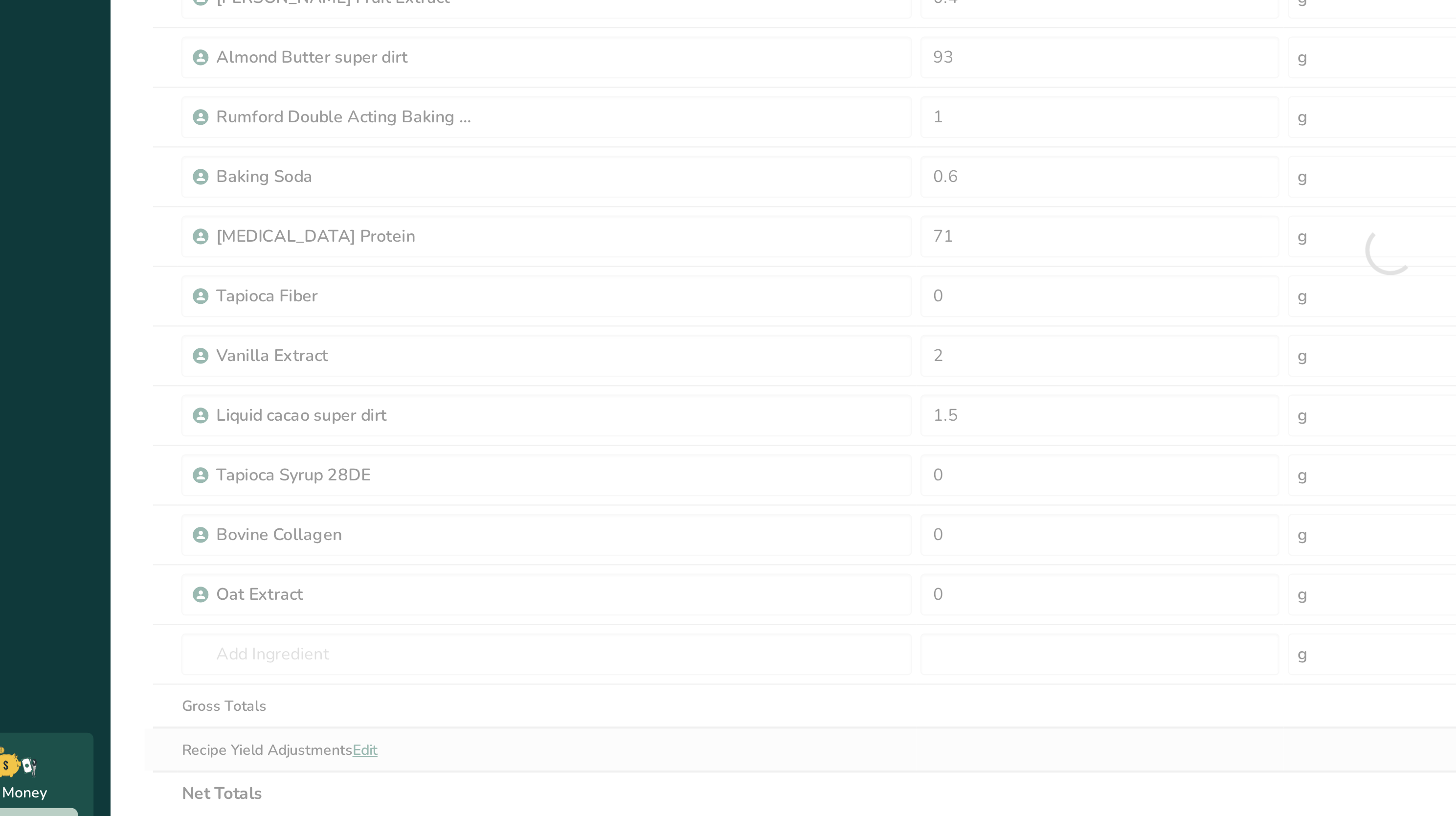
click at [507, 605] on div "Ingredient * Amount * Unit * Waste * .a-a{fill:#347362;}.b-a{fill:#fff;} Grams …" at bounding box center [696, 369] width 1165 height 528
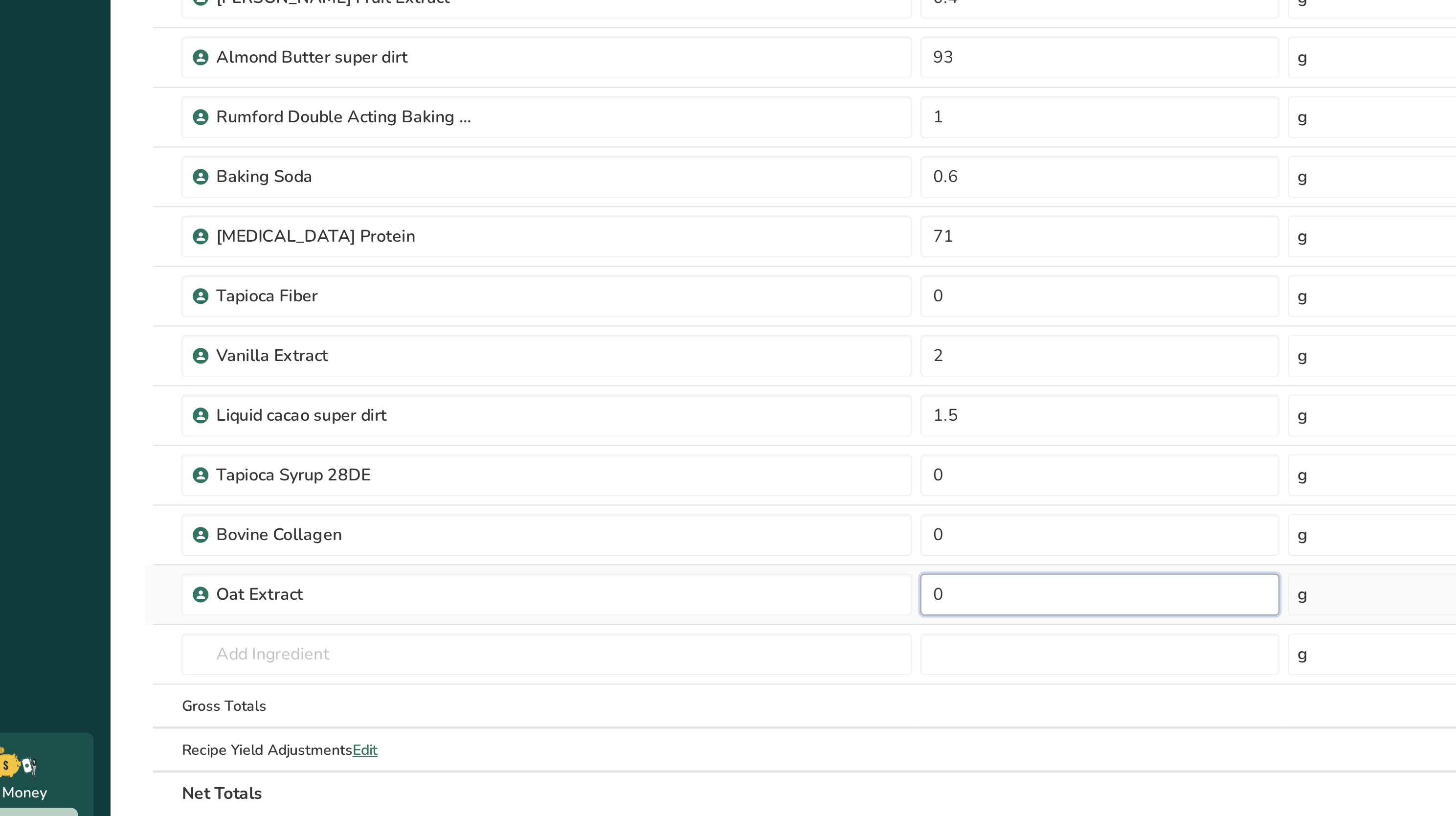
click at [495, 535] on input "0" at bounding box center [560, 530] width 168 height 19
type input "15"
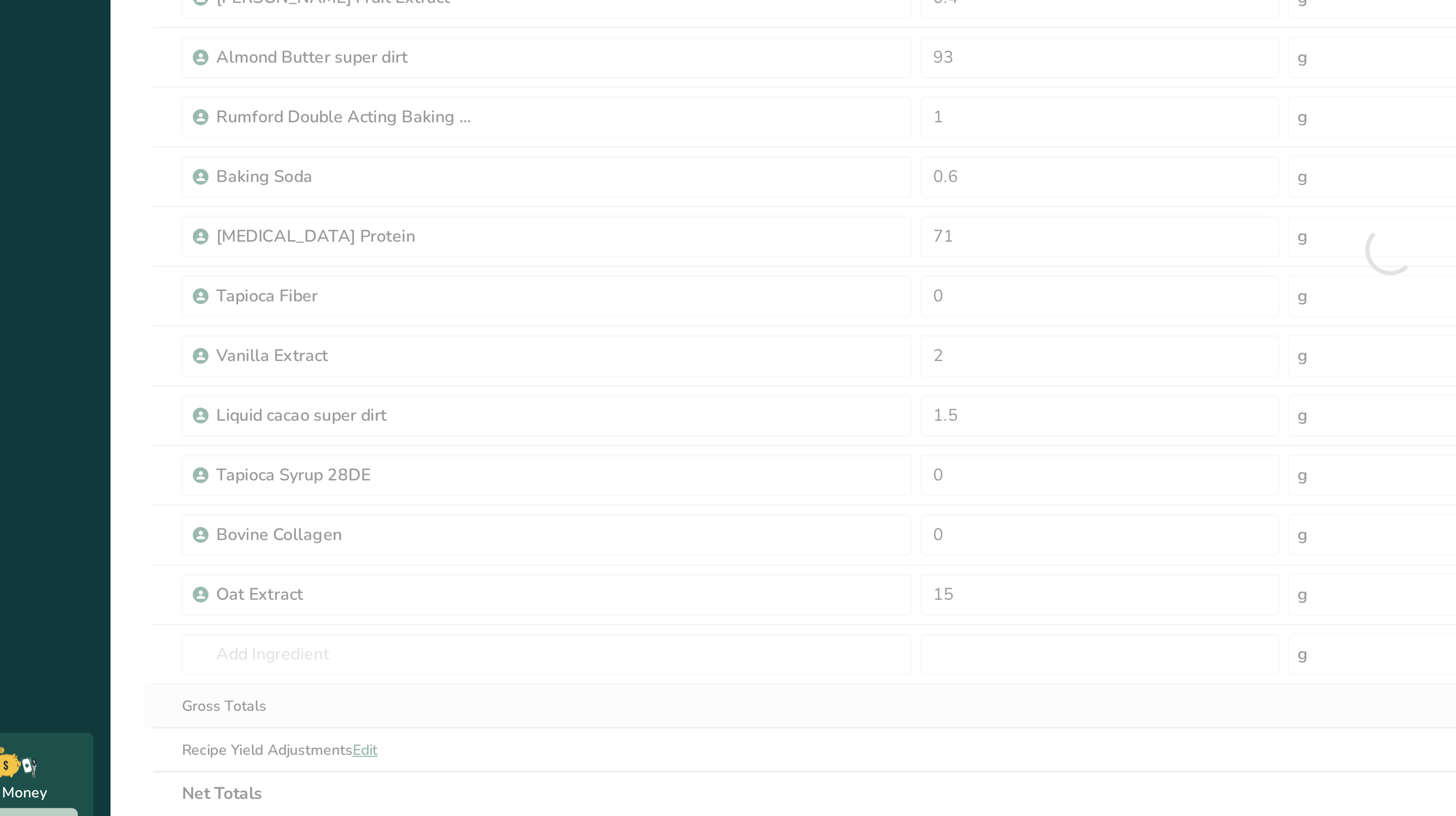
click at [501, 590] on div "Ingredient * Amount * Unit * Waste * .a-a{fill:#347362;}.b-a{fill:#fff;} Grams …" at bounding box center [696, 369] width 1165 height 528
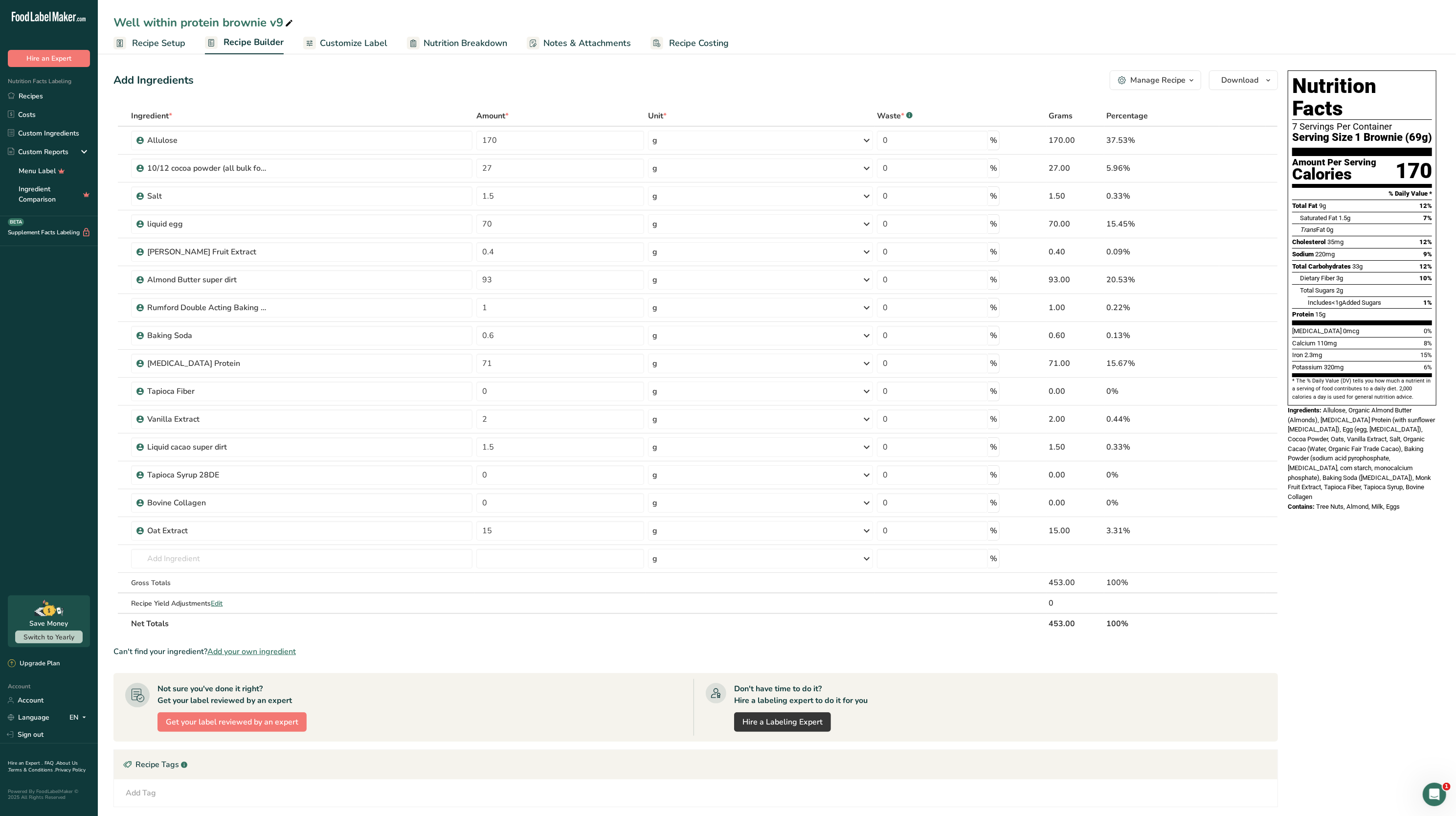
click at [493, 37] on span "Nutrition Breakdown" at bounding box center [465, 43] width 84 height 13
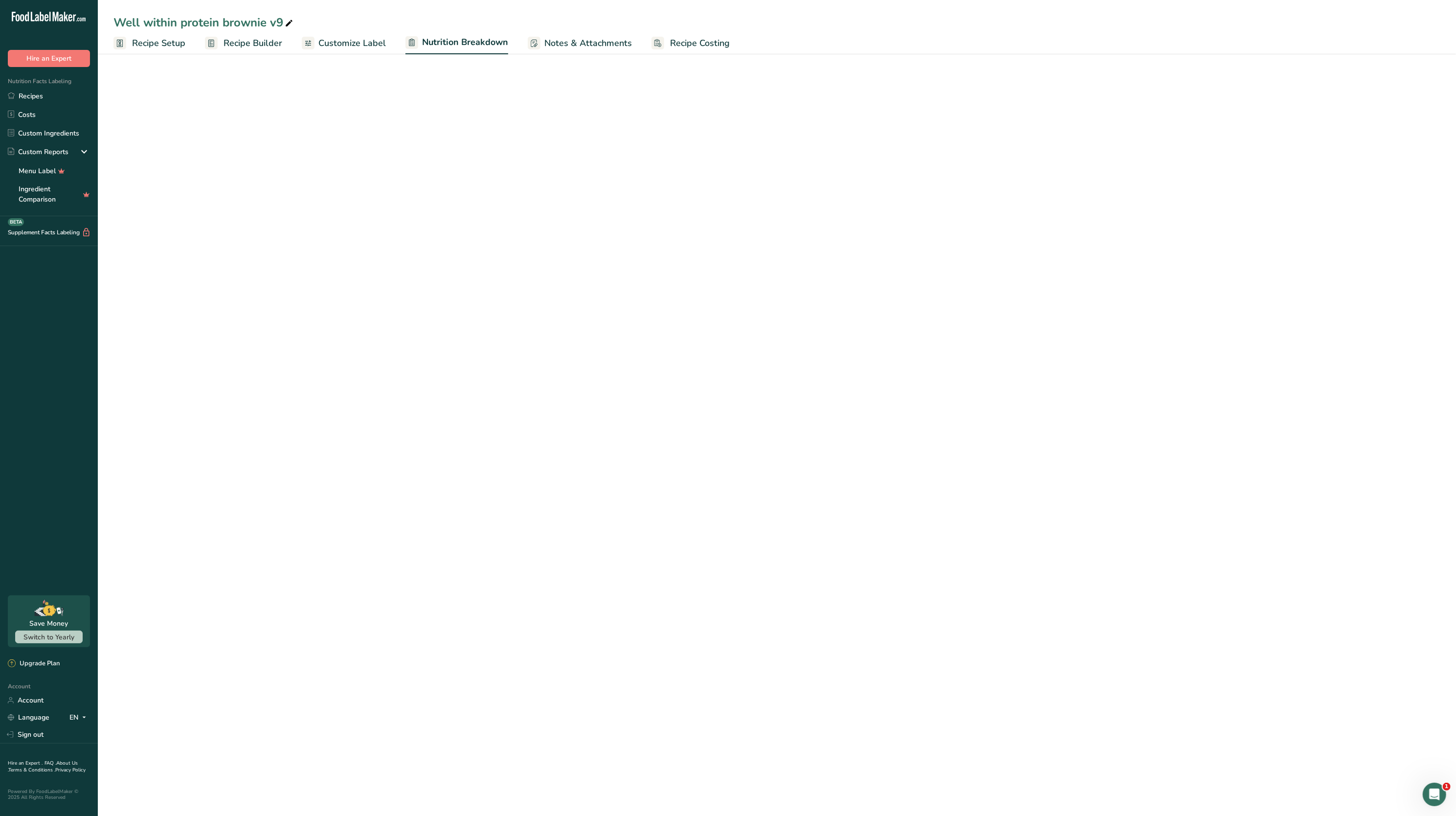
select select "Calories"
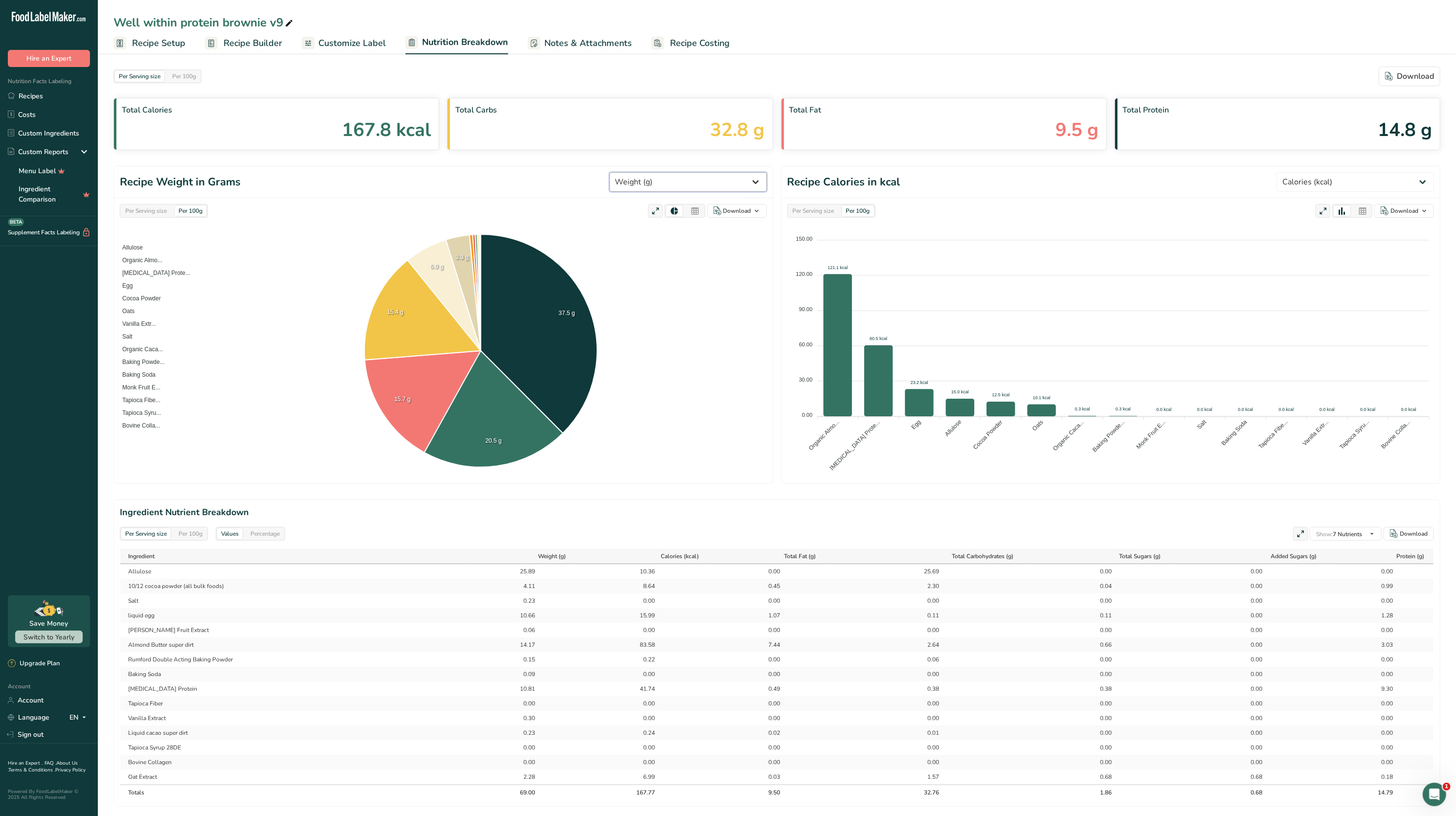
click at [714, 182] on select "Weight (g) Calories (kcal) Energy KJ (kj) Total Fat (g) Saturated Fat (g) Trans…" at bounding box center [688, 182] width 157 height 19
select select "Total Sugars"
click at [645, 173] on select "Weight (g) Calories (kcal) Energy KJ (kj) Total Fat (g) Saturated Fat (g) Trans…" at bounding box center [688, 182] width 157 height 19
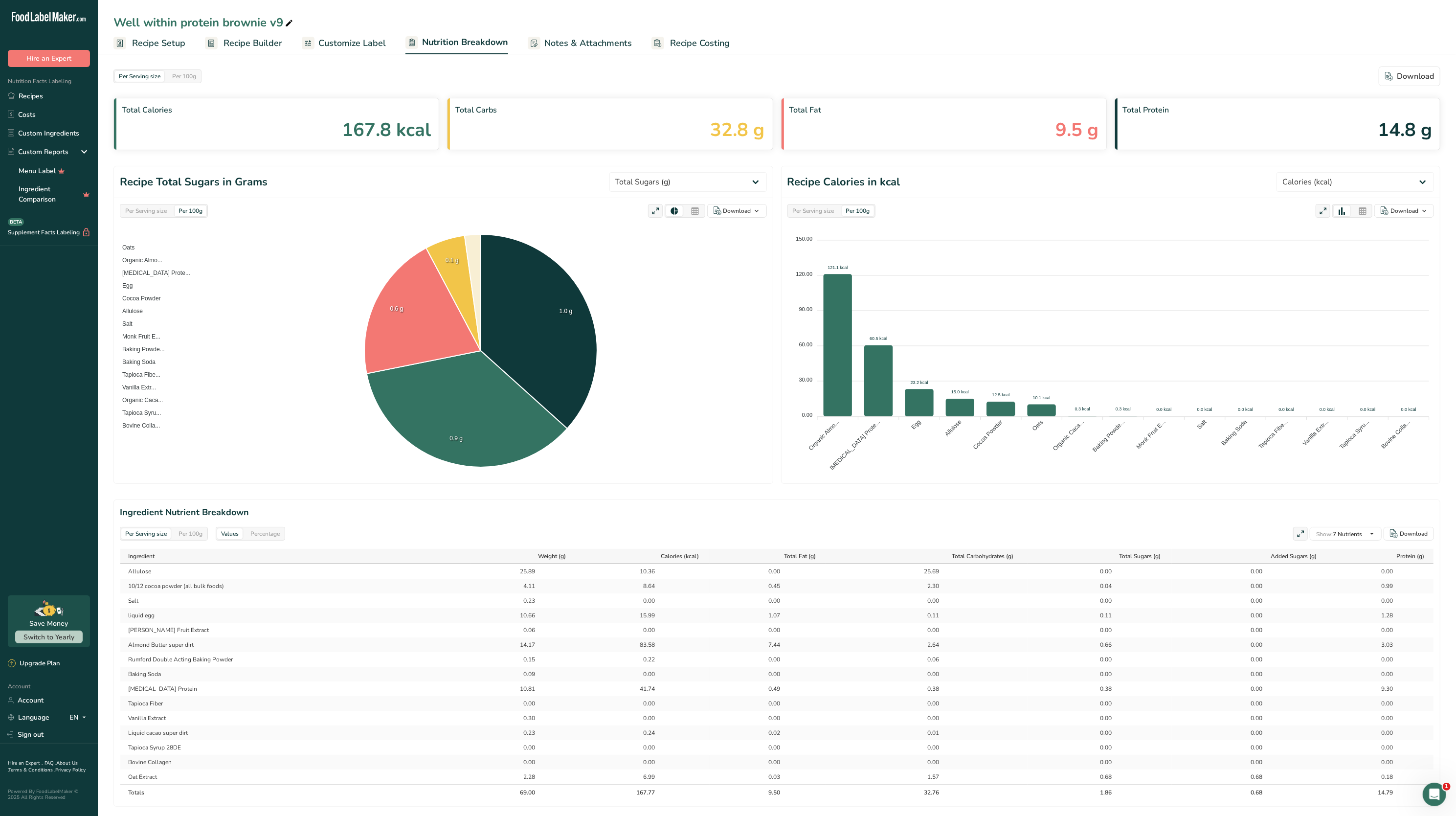
click at [179, 42] on span "Recipe Setup" at bounding box center [159, 43] width 53 height 13
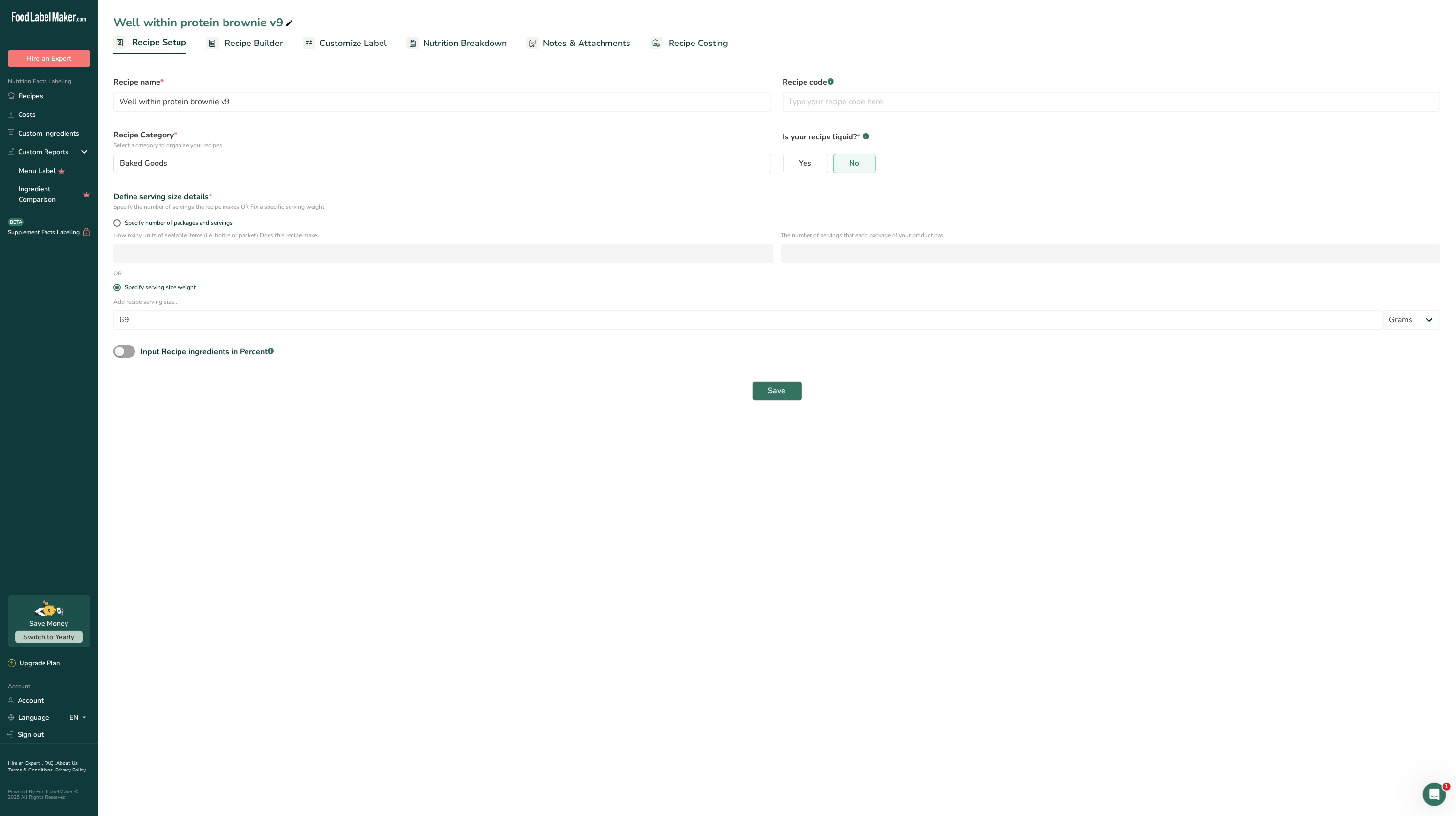
click at [245, 40] on span "Recipe Builder" at bounding box center [254, 43] width 59 height 13
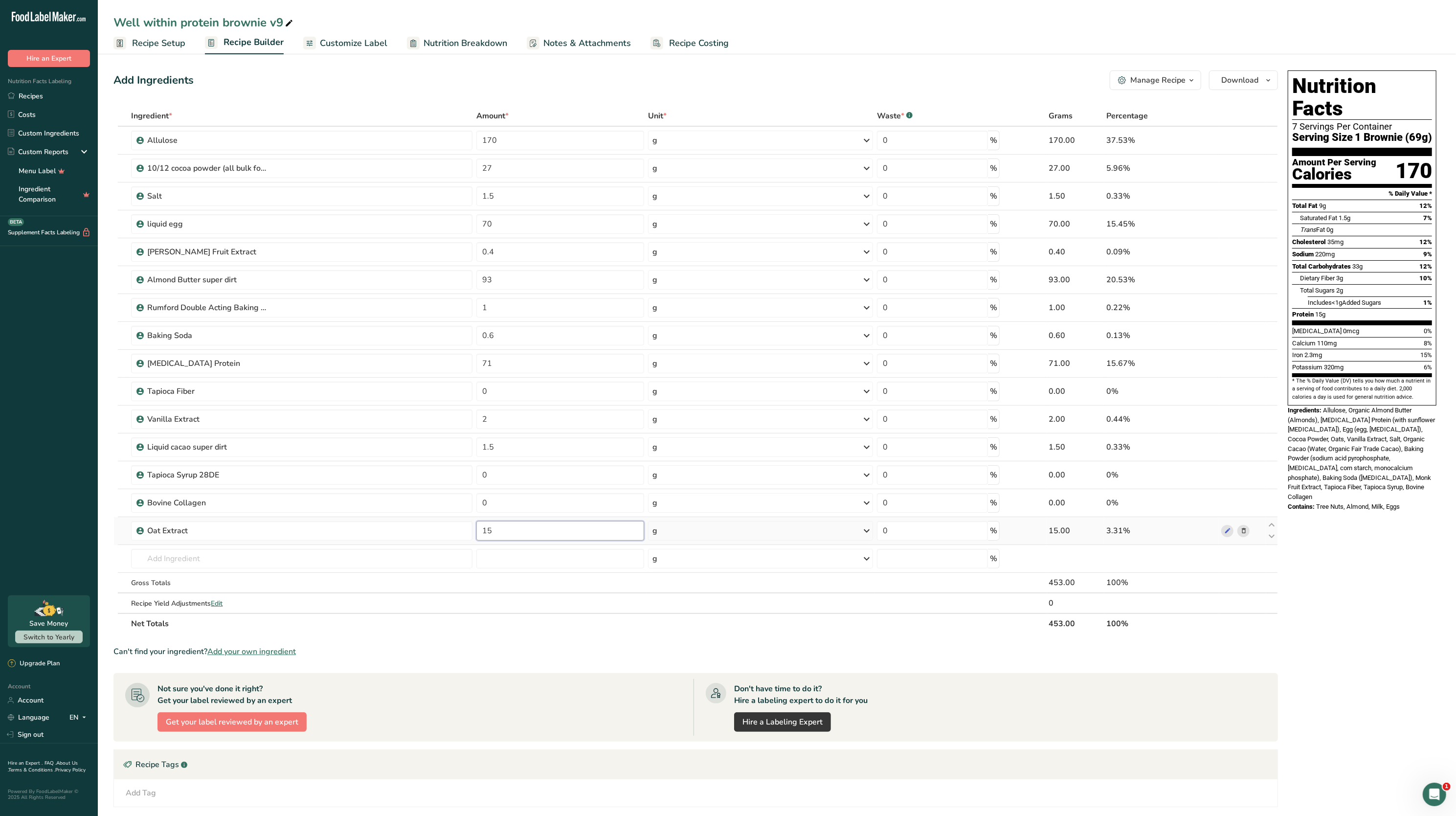
click at [524, 527] on input "15" at bounding box center [560, 530] width 168 height 19
type input "13"
click at [1305, 553] on div "Nutrition Facts 7 Servings Per Container Serving Size 1 Brownie (69g) Amount Pe…" at bounding box center [1362, 506] width 157 height 878
click at [172, 42] on span "Recipe Setup" at bounding box center [159, 43] width 53 height 13
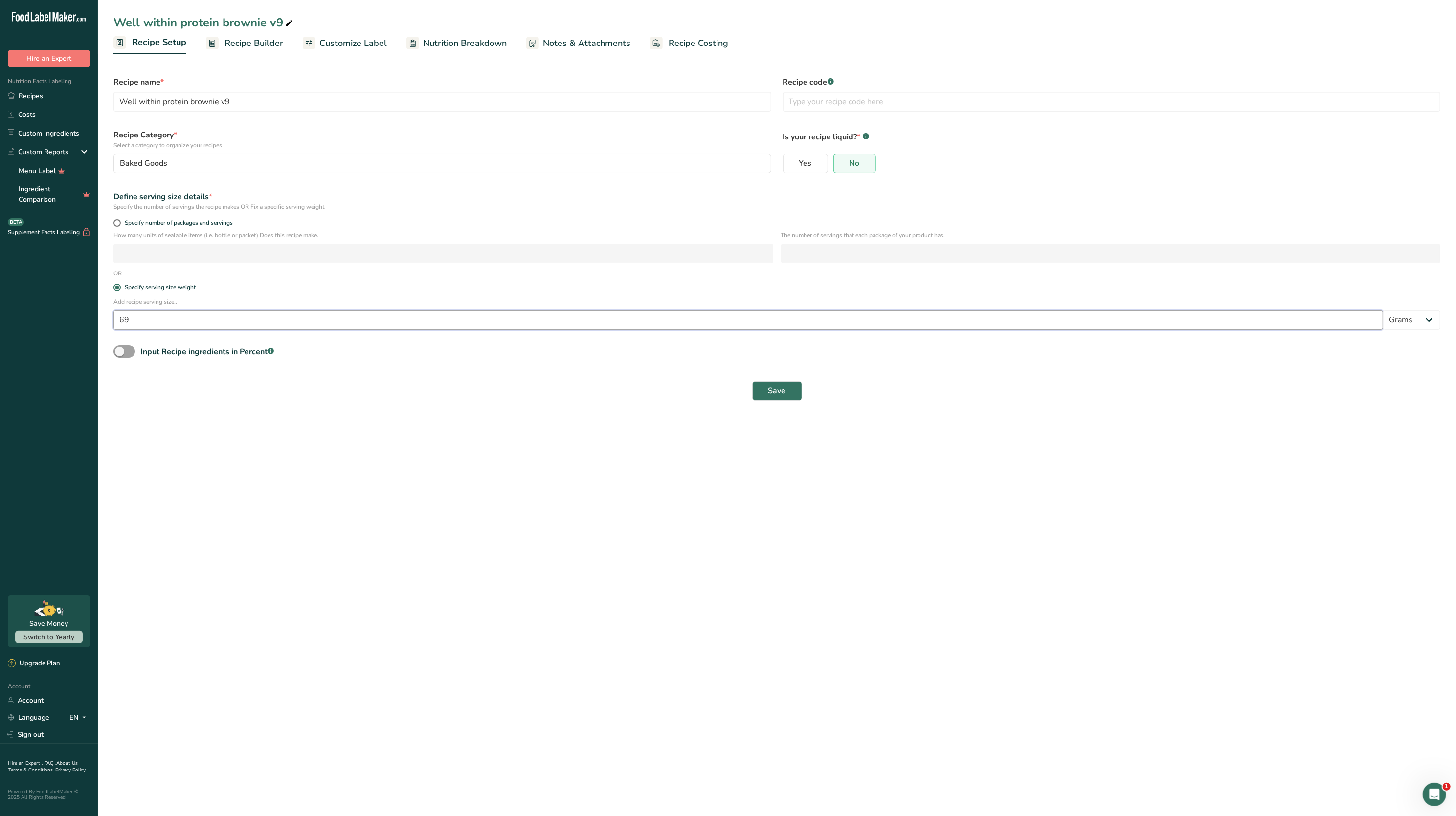
click at [225, 326] on input "69" at bounding box center [748, 320] width 1270 height 19
type input "67"
click at [757, 397] on button "Save" at bounding box center [777, 391] width 50 height 19
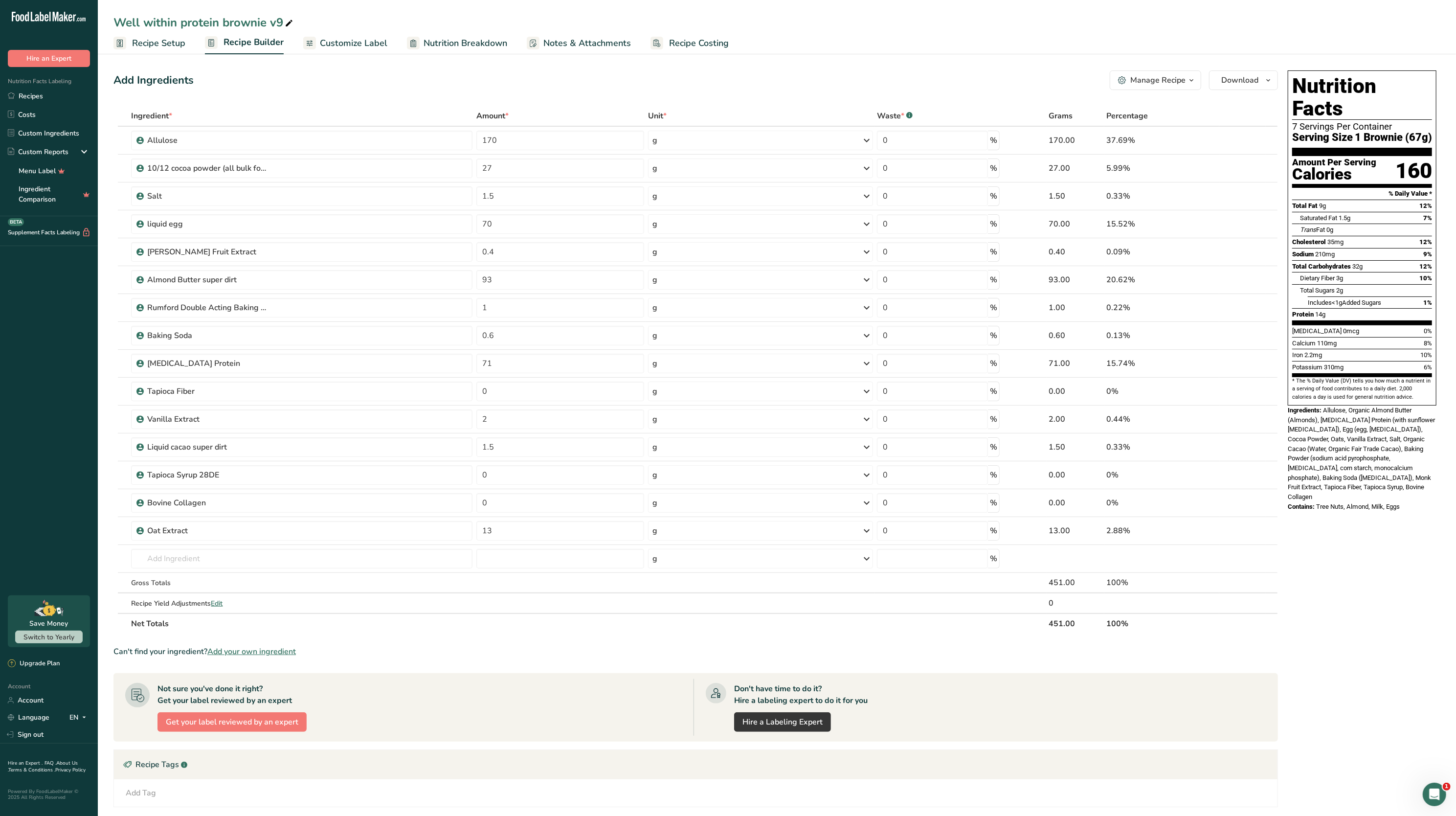
click at [151, 49] on span "Recipe Setup" at bounding box center [159, 43] width 53 height 13
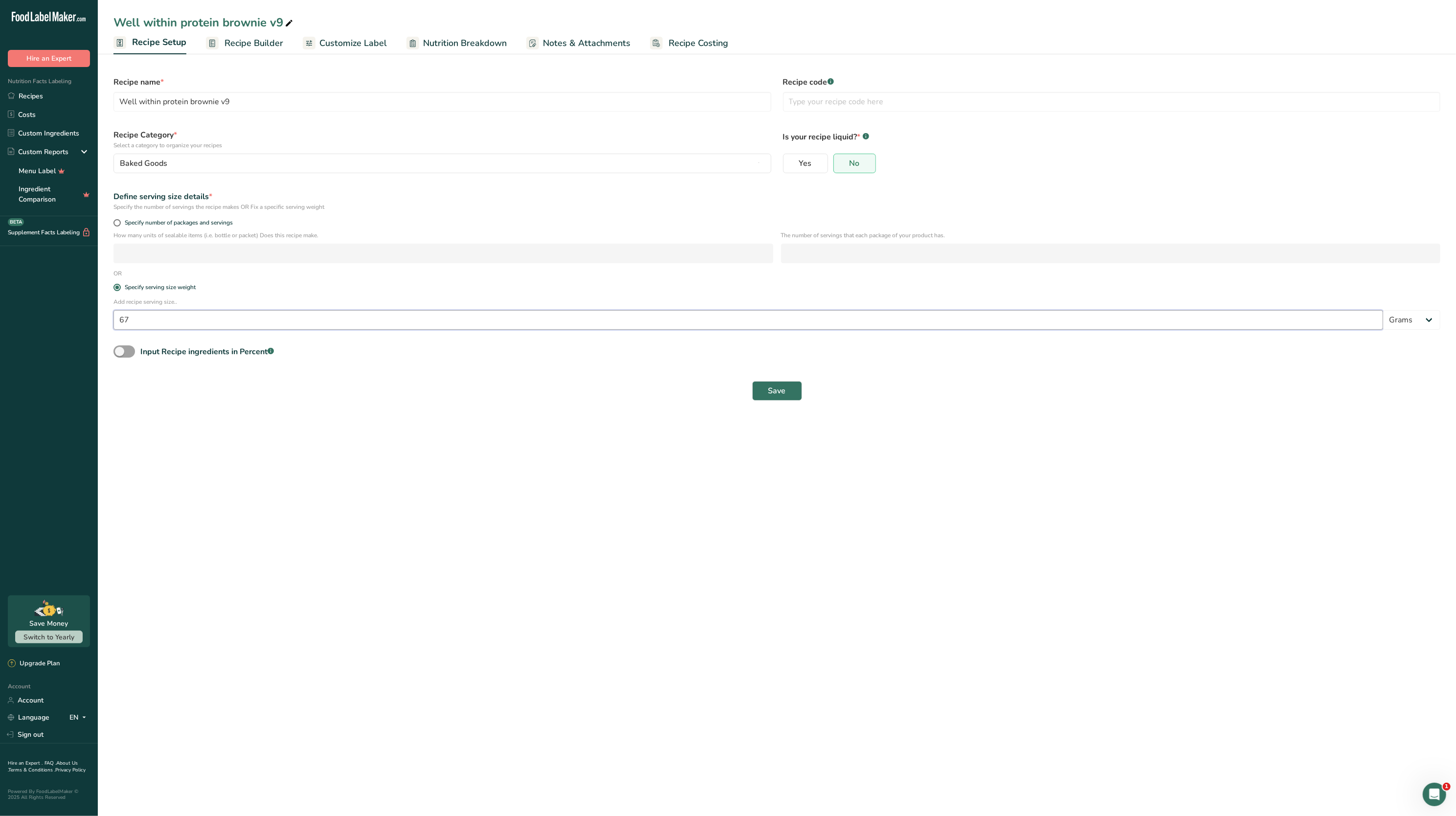
click at [182, 325] on input "67" at bounding box center [748, 320] width 1270 height 19
type input "68"
click at [515, 633] on main "Well within protein brownie v9 Recipe Setup Recipe Builder Customize Label Nutr…" at bounding box center [728, 408] width 1456 height 816
click at [783, 396] on span "Save" at bounding box center [777, 391] width 18 height 12
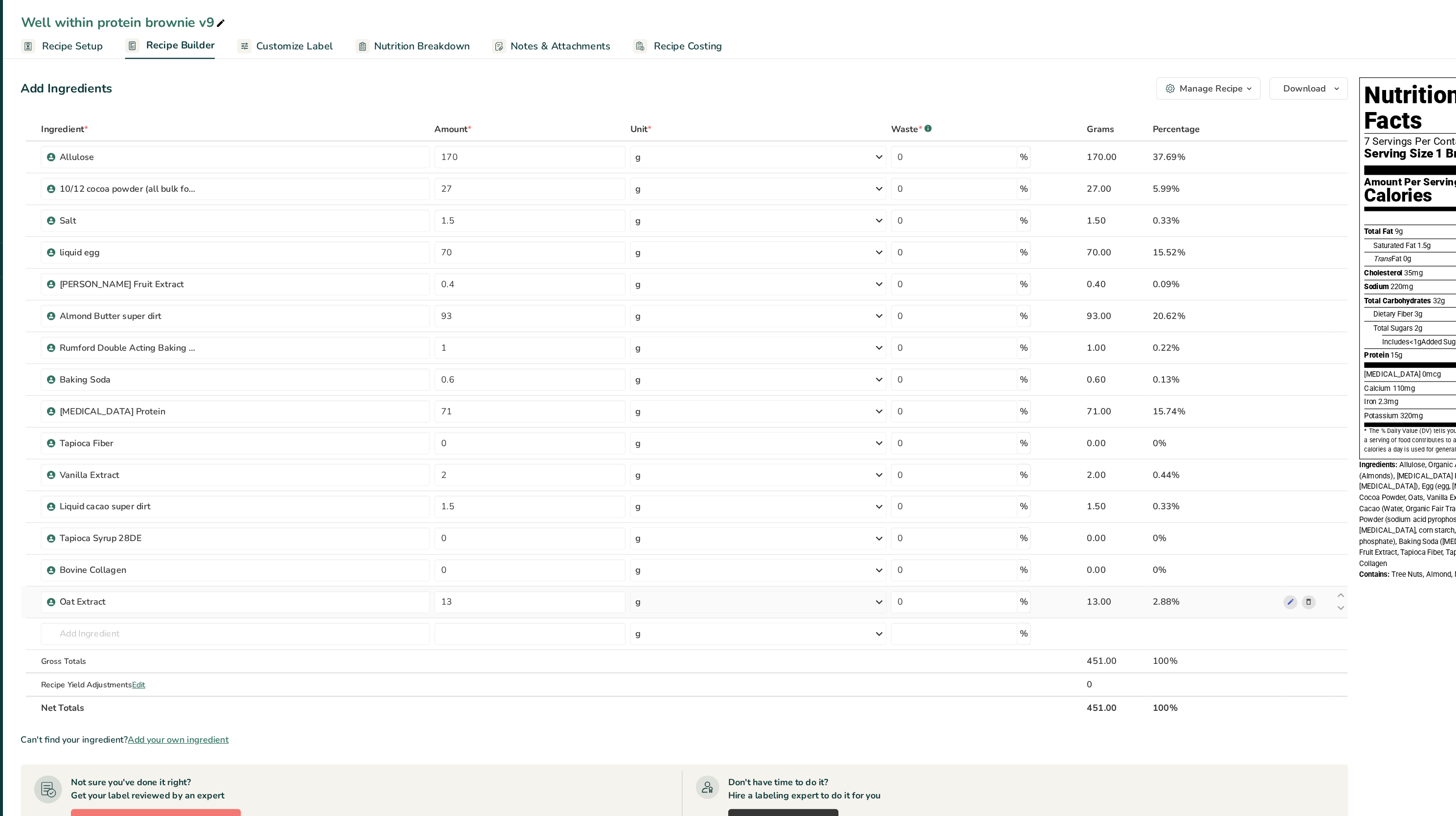
click at [546, 544] on td "13" at bounding box center [560, 531] width 171 height 28
click at [538, 541] on input "13" at bounding box center [560, 530] width 168 height 19
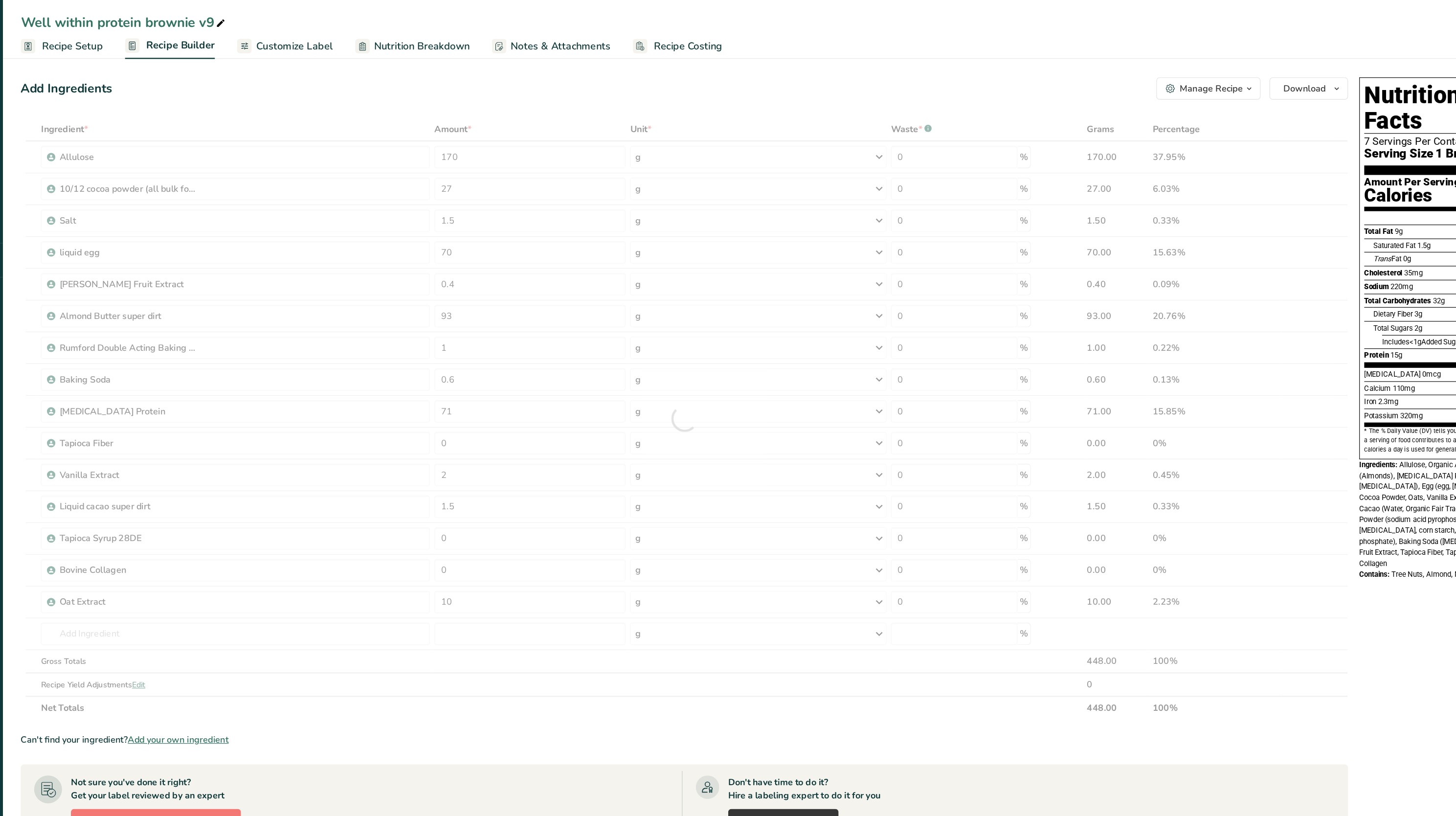
click at [1305, 414] on div "Ingredients: Allulose, Organic Almond Butter (Almonds), Casein Protein (with su…" at bounding box center [1362, 454] width 148 height 96
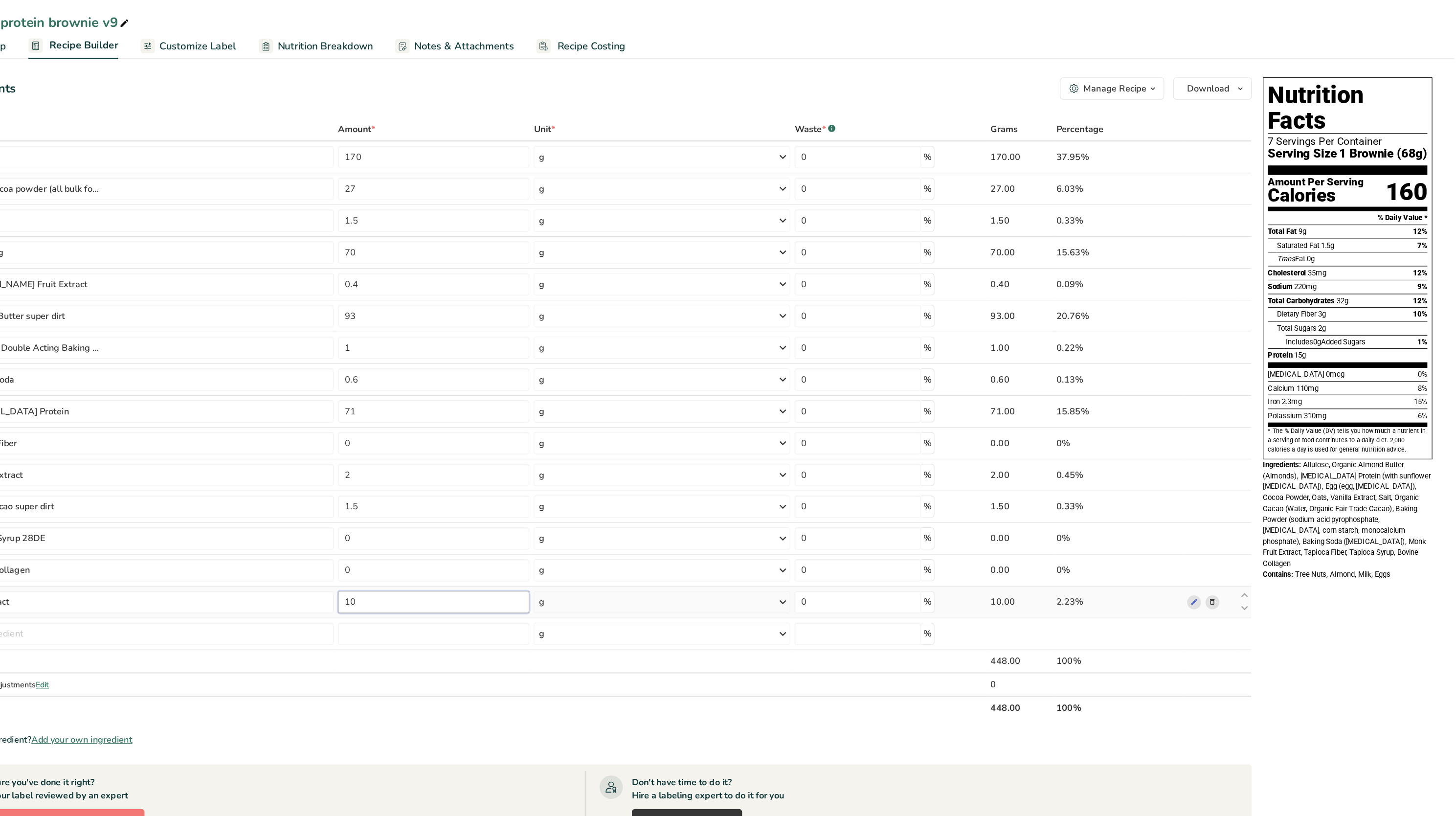
click at [604, 533] on input "10" at bounding box center [560, 530] width 168 height 19
click at [1416, 337] on div "Calcium 110mg 8%" at bounding box center [1362, 343] width 140 height 12
click at [543, 539] on input "11" at bounding box center [560, 530] width 168 height 19
click at [1364, 427] on span "Allulose, Organic Almond Butter (Almonds), Casein Protein (with sunflower lecit…" at bounding box center [1361, 453] width 147 height 94
click at [555, 541] on input "12" at bounding box center [560, 530] width 168 height 19
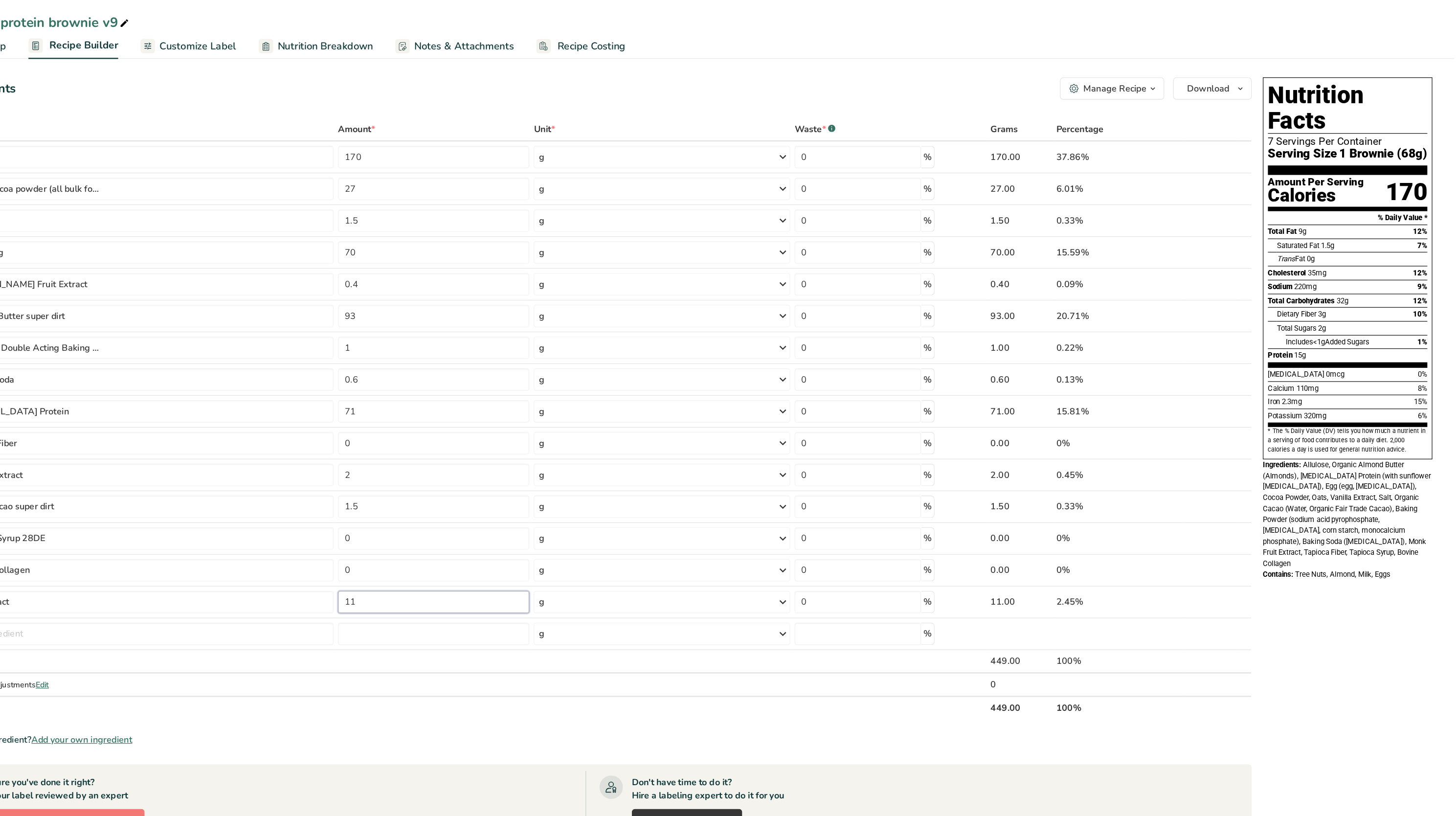
type input "11"
click at [1340, 421] on span "Allulose, Organic Almond Butter (Almonds), Casein Protein (with sunflower lecit…" at bounding box center [1361, 453] width 147 height 94
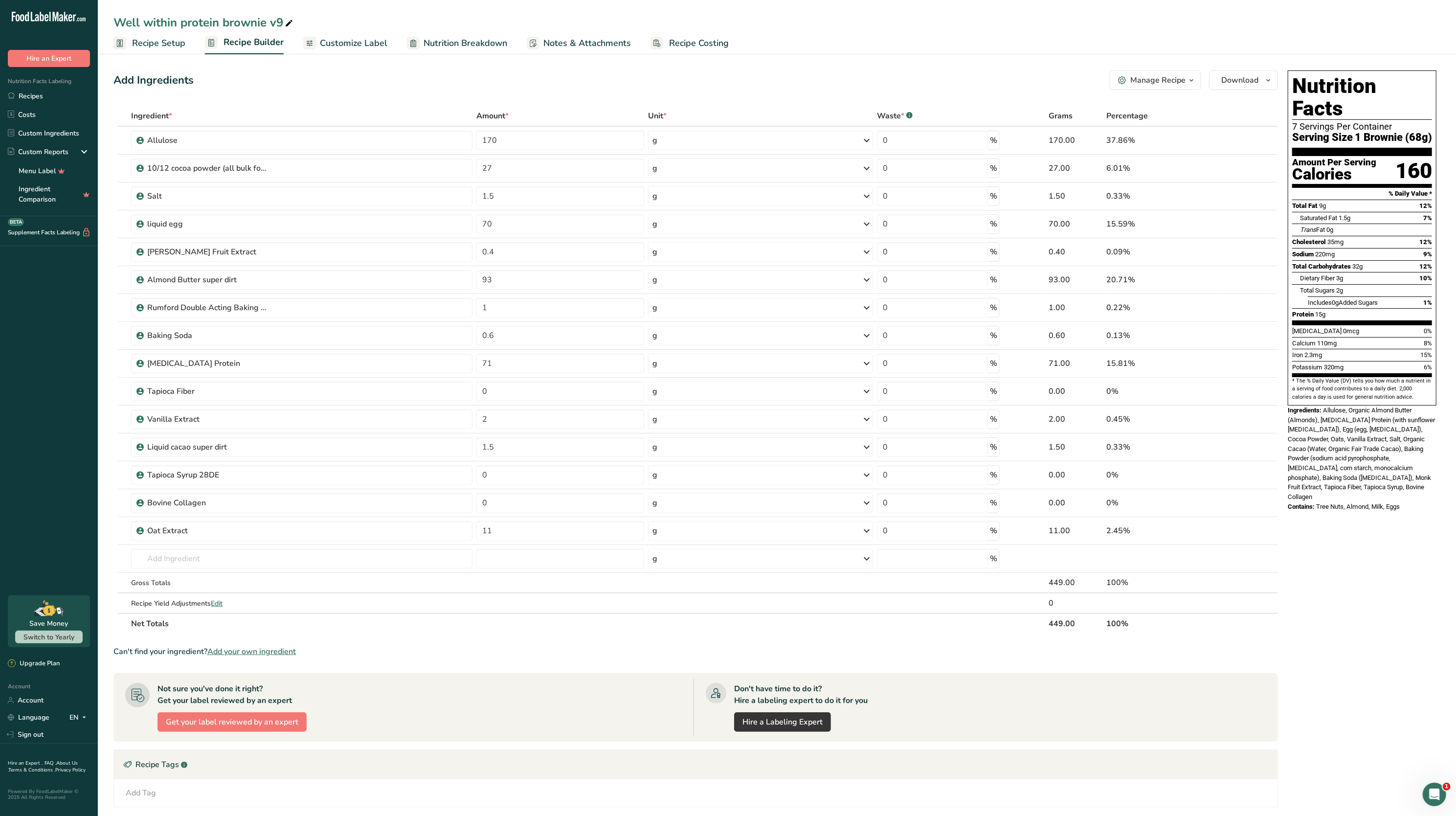
click at [175, 41] on span "Recipe Setup" at bounding box center [159, 43] width 53 height 13
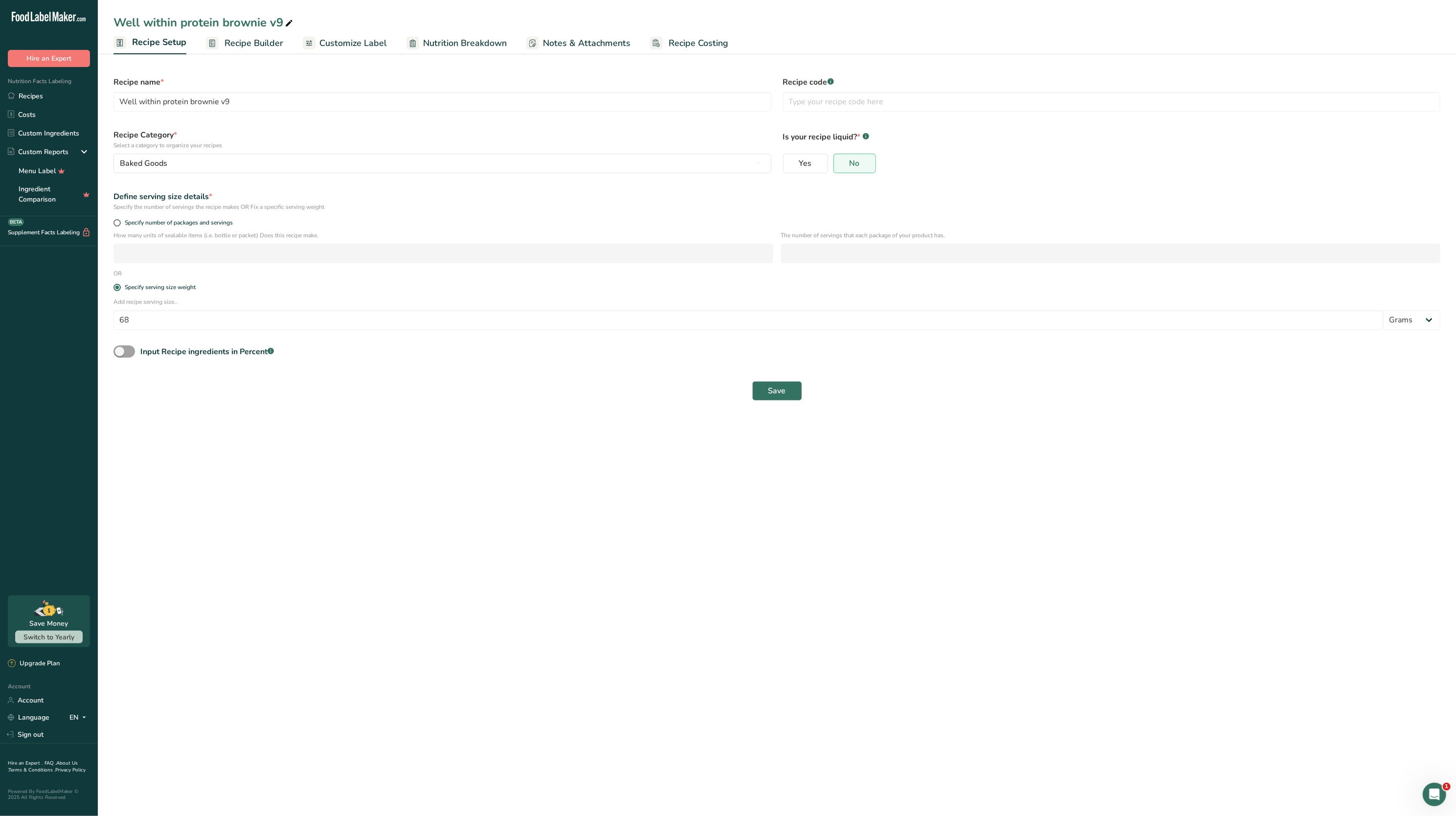
click at [239, 41] on span "Recipe Builder" at bounding box center [254, 43] width 59 height 13
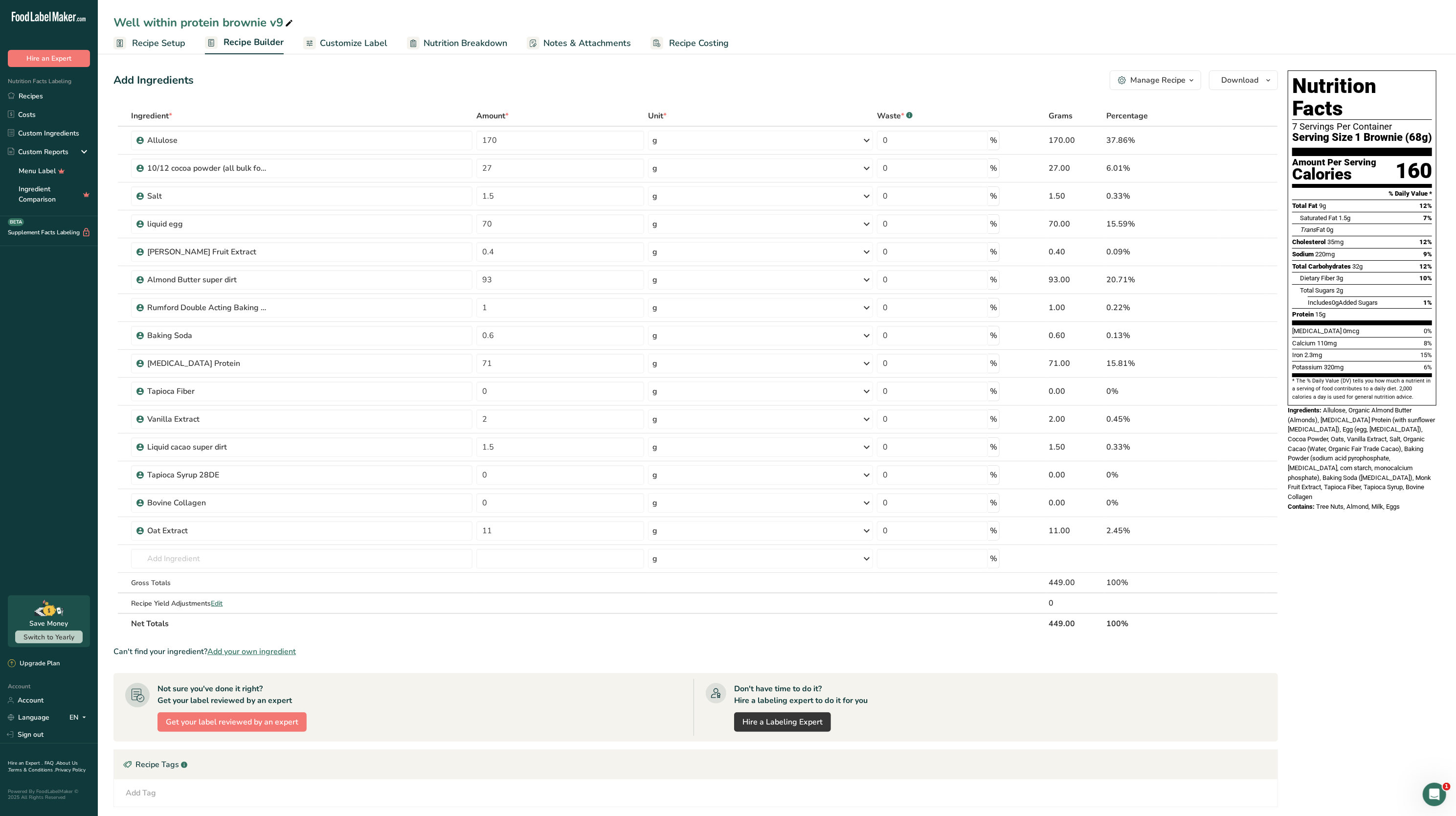
click at [472, 39] on span "Nutrition Breakdown" at bounding box center [465, 43] width 84 height 13
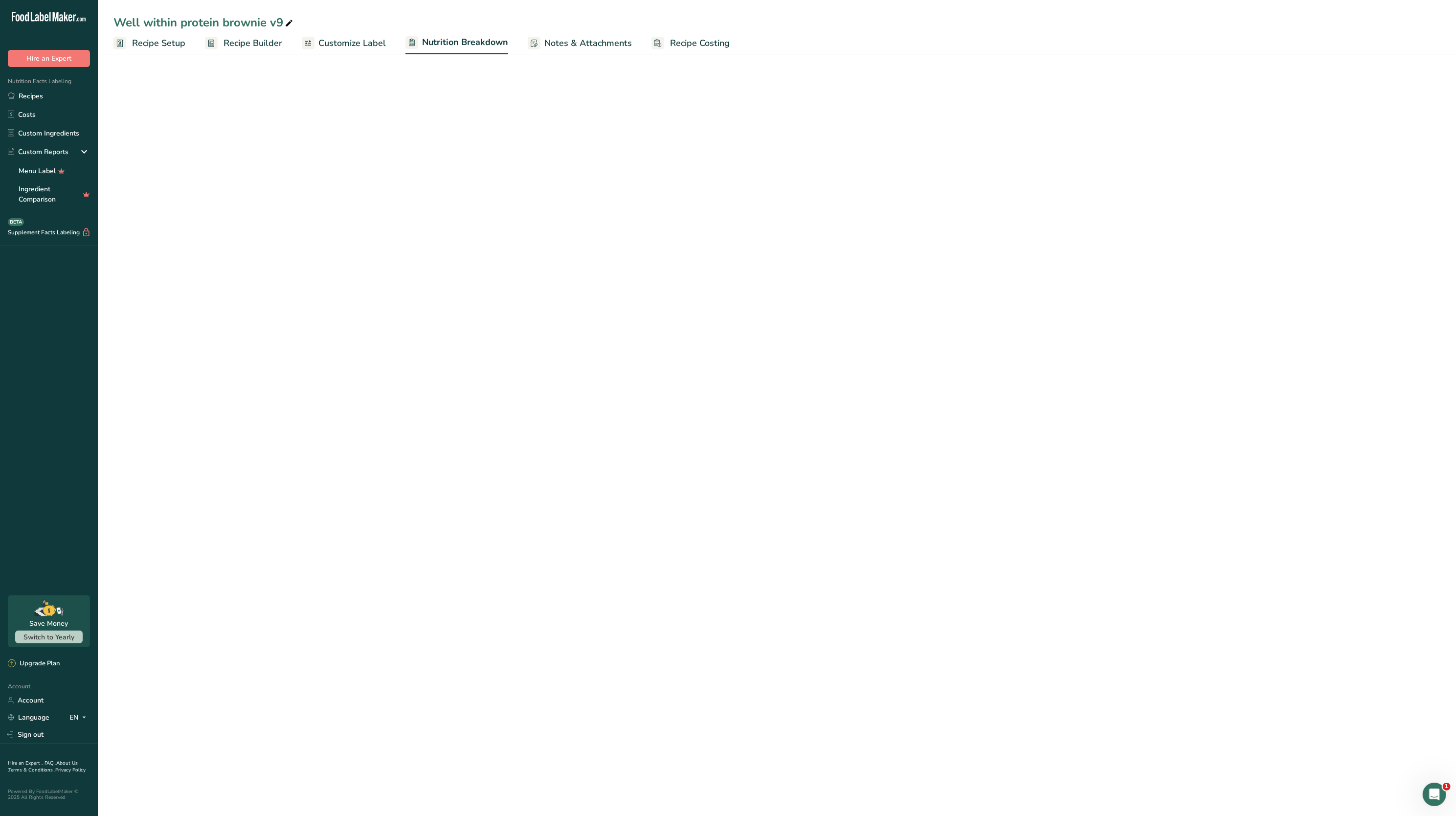
select select "Calories"
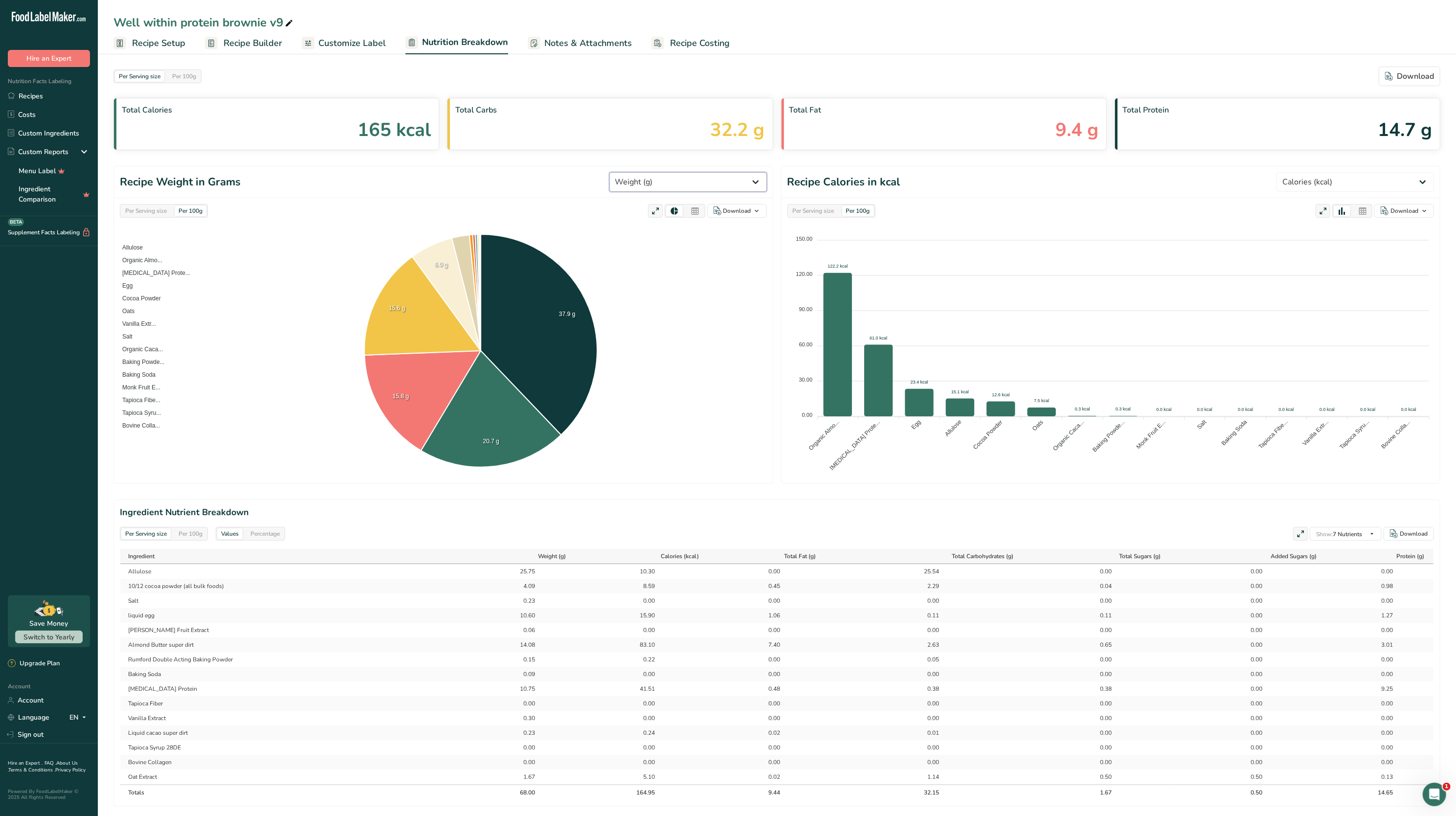
click at [673, 177] on select "Weight (g) Calories (kcal) Energy KJ (kj) Total Fat (g) Saturated Fat (g) Trans…" at bounding box center [688, 182] width 157 height 19
select select "Dietary Fiber"
click at [645, 173] on select "Weight (g) Calories (kcal) Energy KJ (kj) Total Fat (g) Saturated Fat (g) Trans…" at bounding box center [688, 182] width 157 height 19
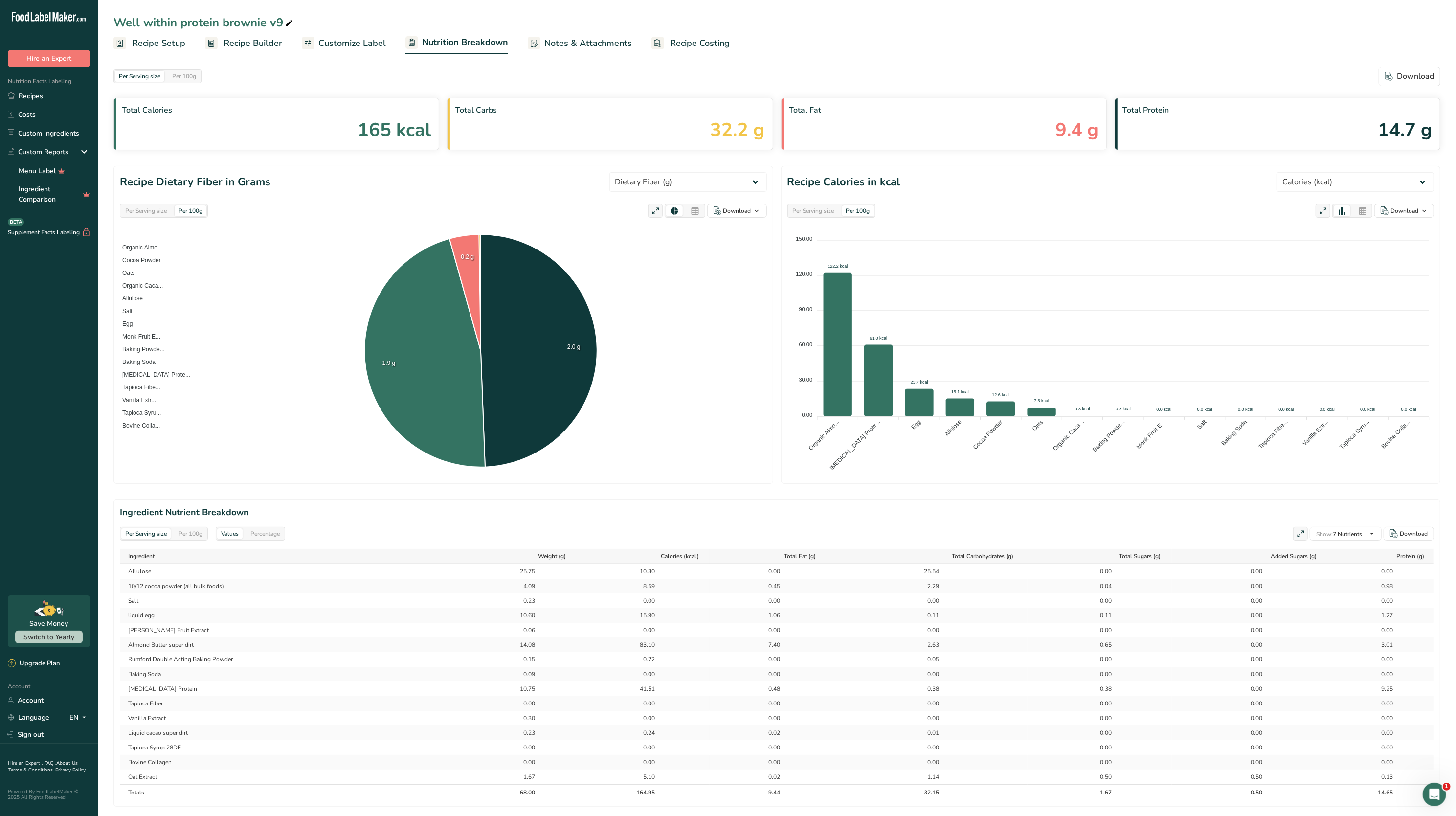
click at [148, 208] on div "Per Serving size" at bounding box center [146, 211] width 50 height 11
click at [145, 44] on span "Recipe Setup" at bounding box center [159, 43] width 53 height 13
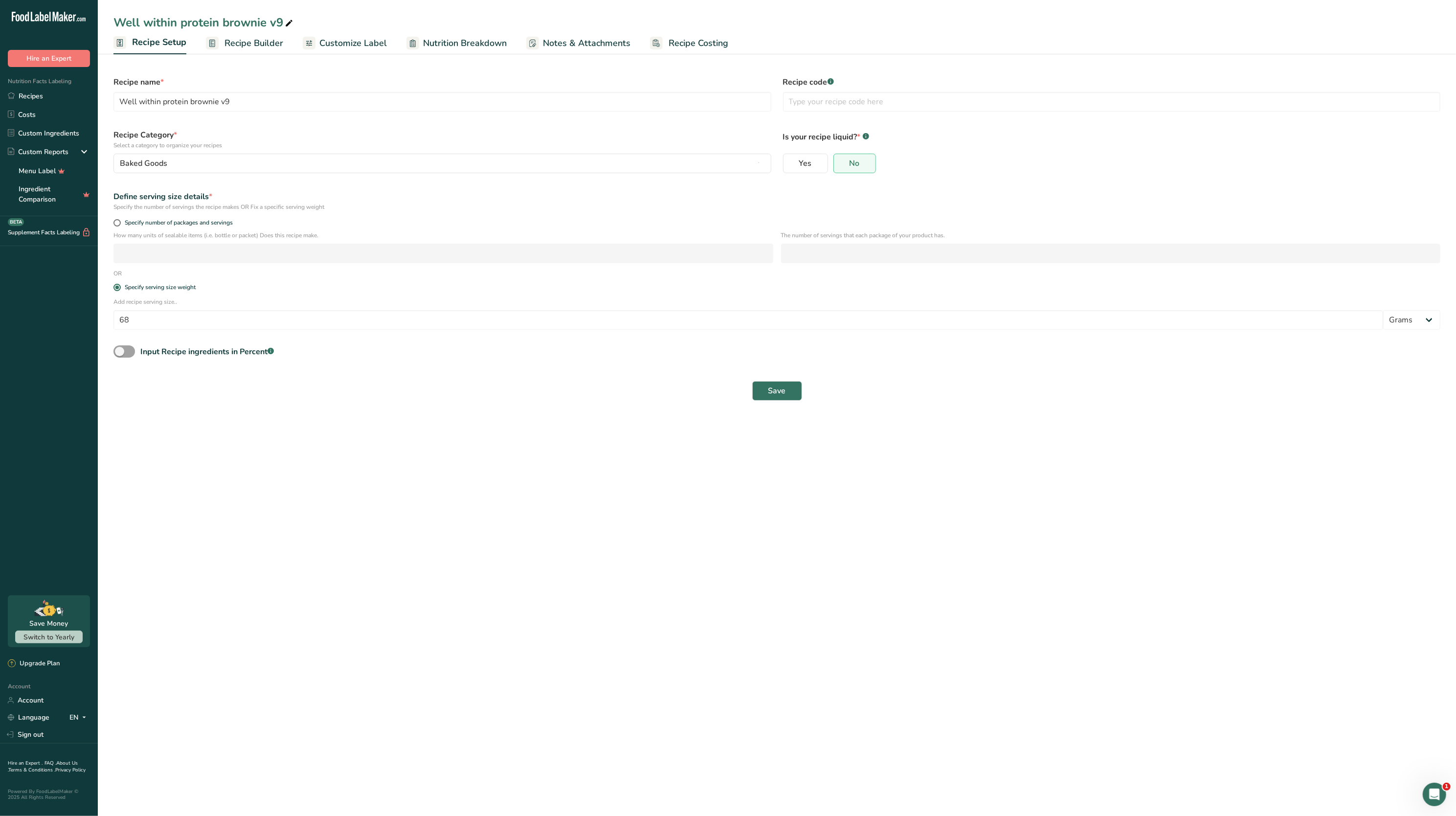
click at [237, 48] on span "Recipe Builder" at bounding box center [254, 43] width 59 height 13
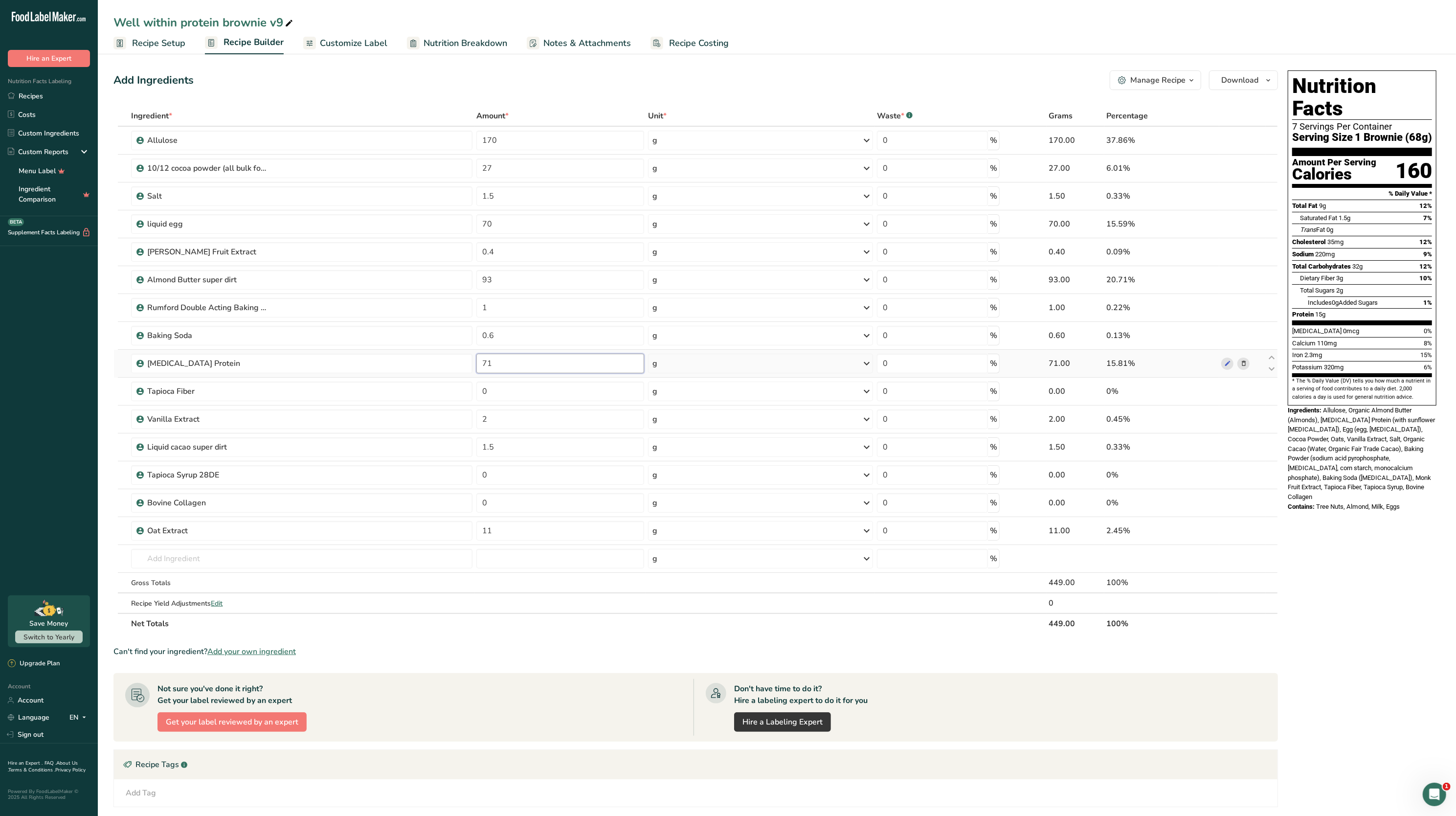
click at [513, 362] on input "71" at bounding box center [560, 363] width 168 height 19
type input "7"
click at [1329, 490] on div "Nutrition Facts 7 Servings Per Container Serving Size 1 Brownie (68g) Amount Pe…" at bounding box center [1362, 294] width 157 height 454
click at [544, 366] on input "69" at bounding box center [560, 363] width 168 height 19
type input "6"
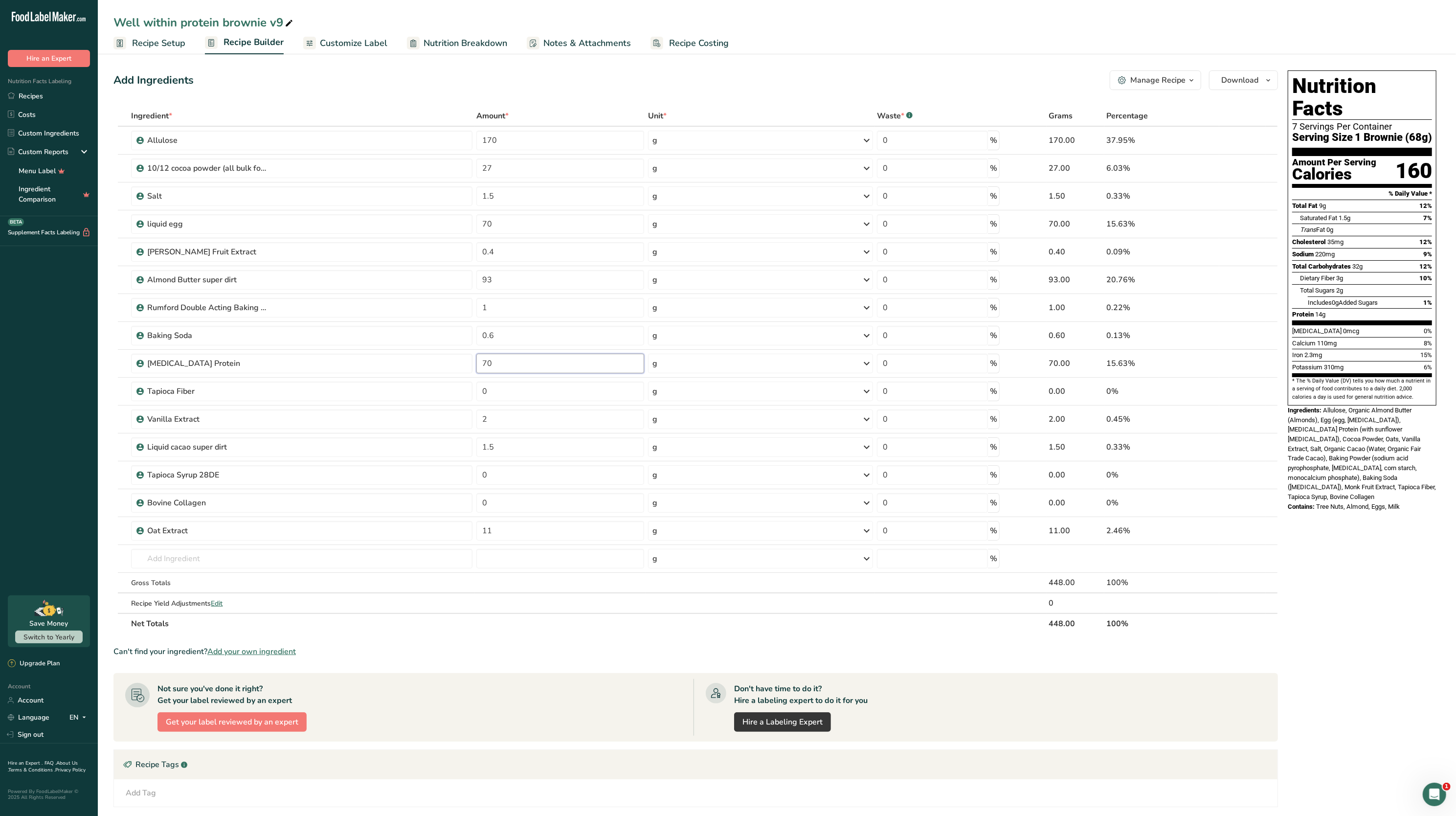
type input "70"
click at [1380, 420] on span "Allulose, Organic Almond Butter (Almonds), Egg (egg, citric acid), Casein Prote…" at bounding box center [1362, 453] width 148 height 94
click at [518, 275] on input "93" at bounding box center [560, 280] width 168 height 19
click at [1332, 363] on span "310mg" at bounding box center [1334, 367] width 19 height 7
click at [527, 280] on input "95" at bounding box center [560, 280] width 168 height 19
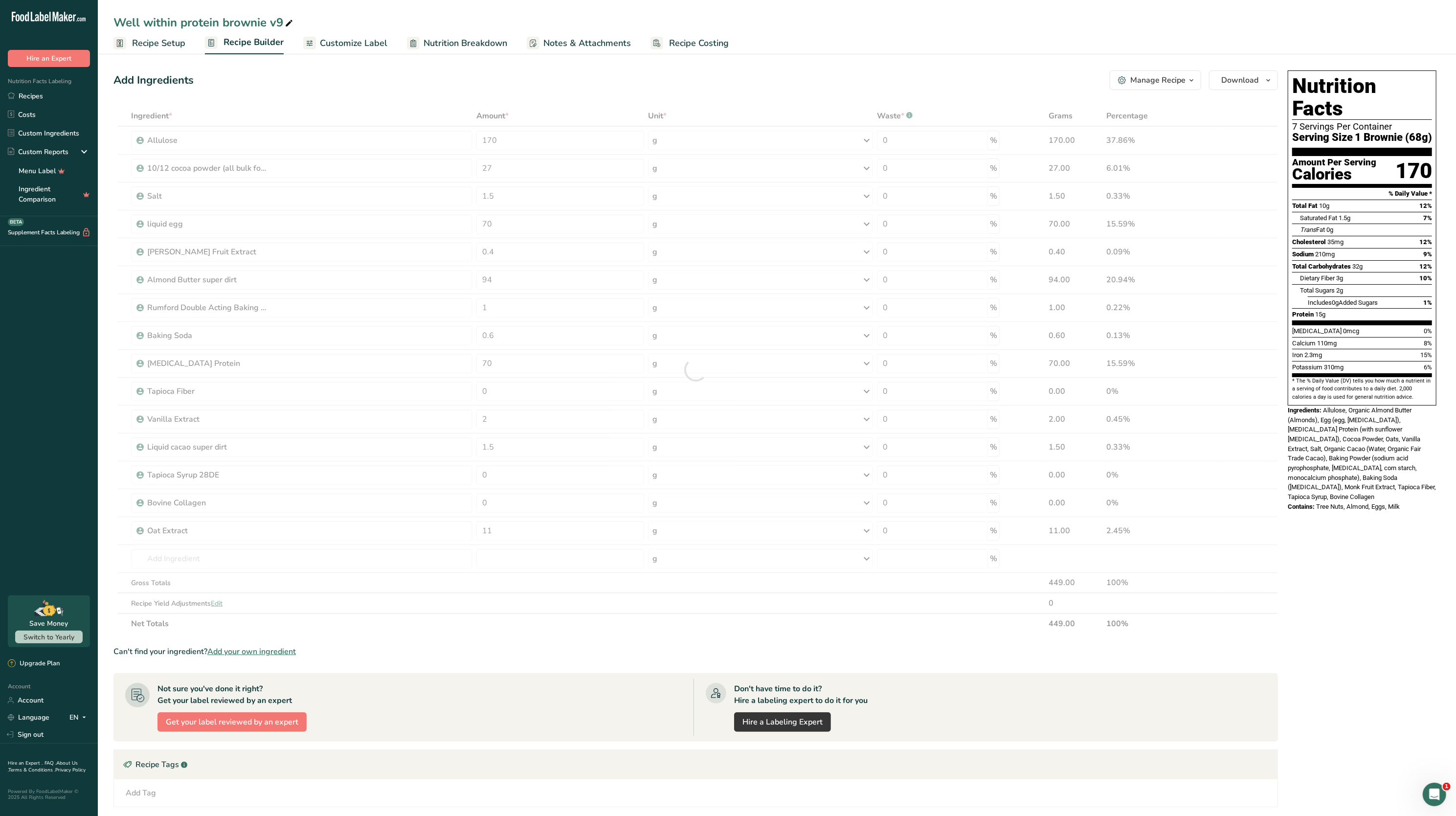
click at [1375, 377] on section "* The % Daily Value (DV) tells you how much a nutrient in a serving of food con…" at bounding box center [1362, 389] width 140 height 24
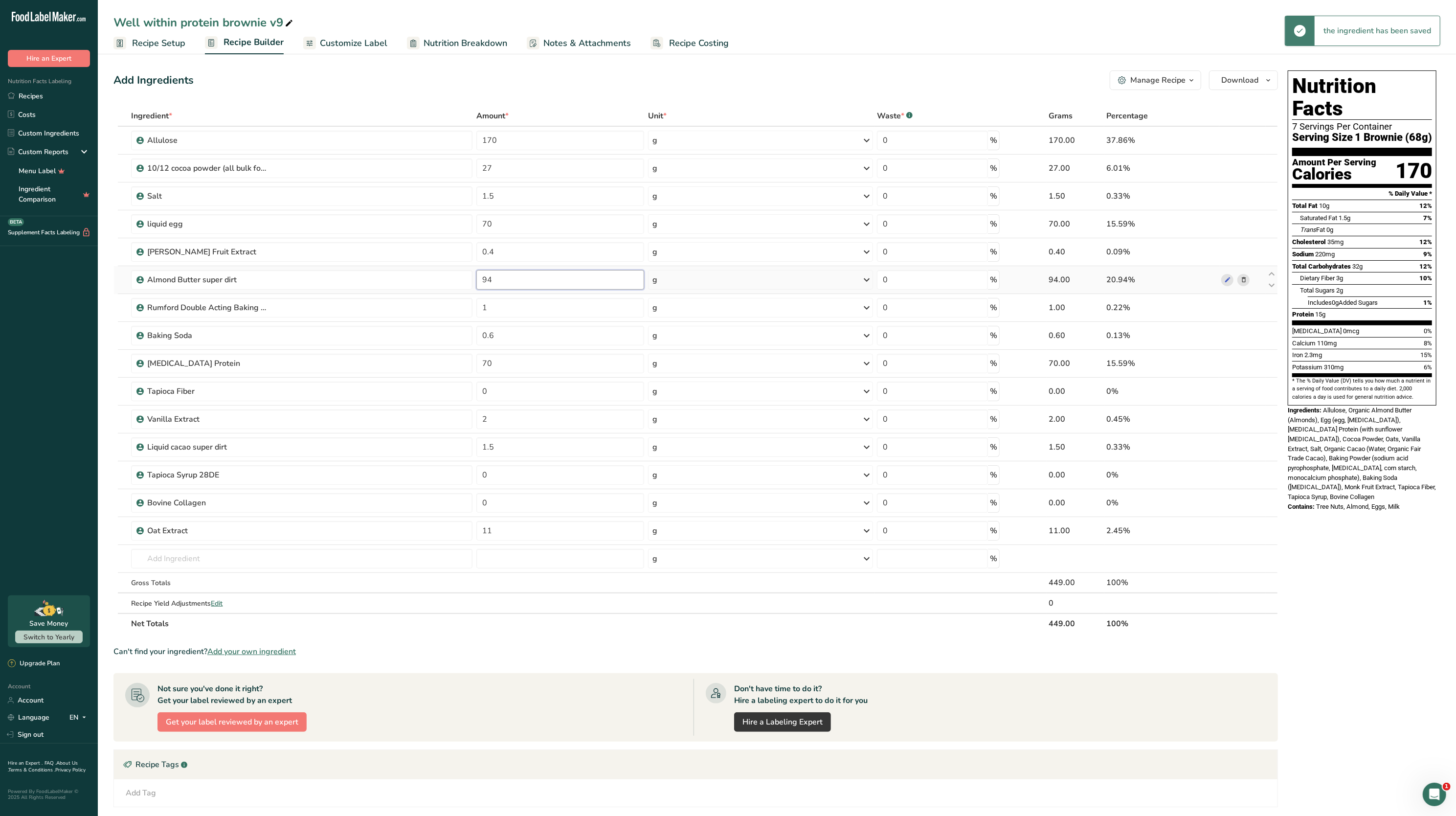
click at [542, 279] on input "94" at bounding box center [560, 280] width 168 height 19
type input "93"
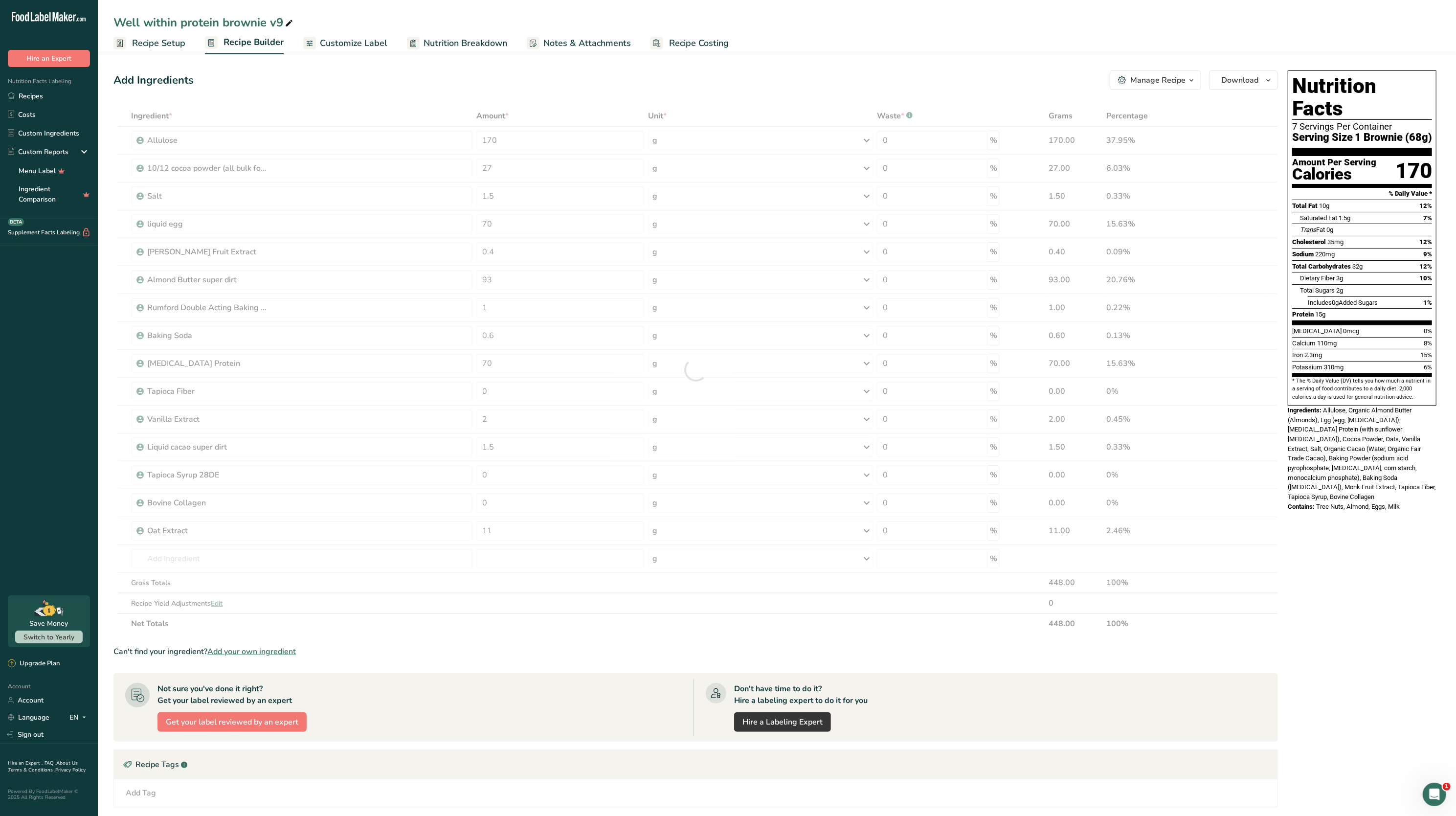
click at [1389, 503] on span "Tree Nuts, Almond, Eggs, Milk" at bounding box center [1357, 507] width 84 height 7
click at [24, 98] on link "Recipes" at bounding box center [49, 96] width 98 height 19
